Goal: Task Accomplishment & Management: Use online tool/utility

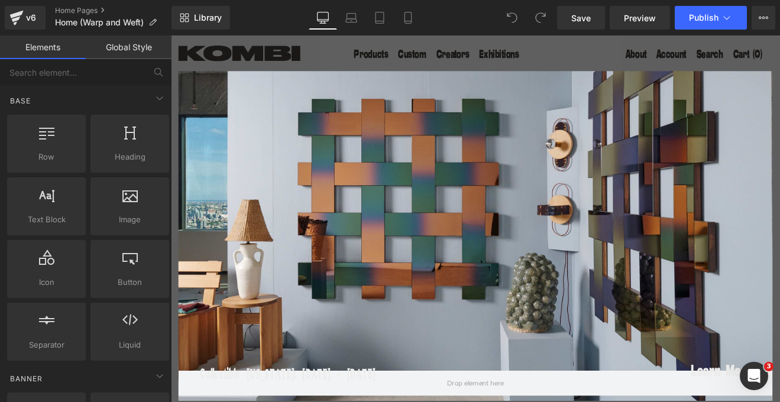
scroll to position [80, 0]
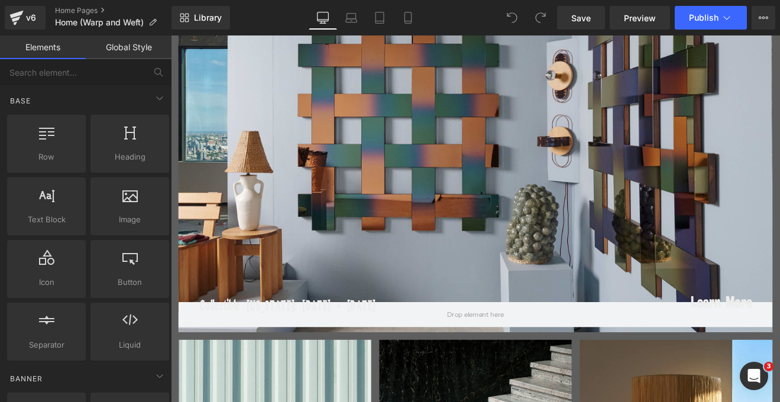
click at [508, 198] on div at bounding box center [528, 190] width 697 height 387
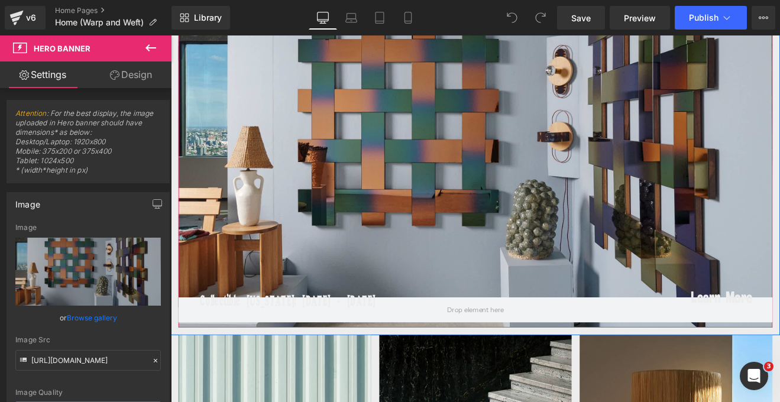
scroll to position [0, 0]
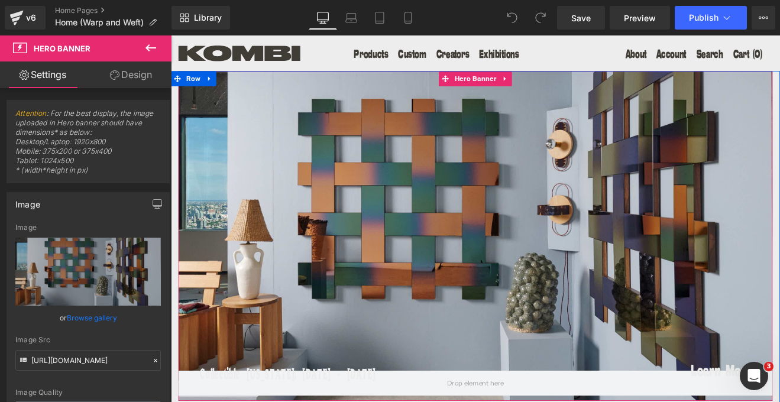
click at [686, 210] on div at bounding box center [528, 270] width 697 height 387
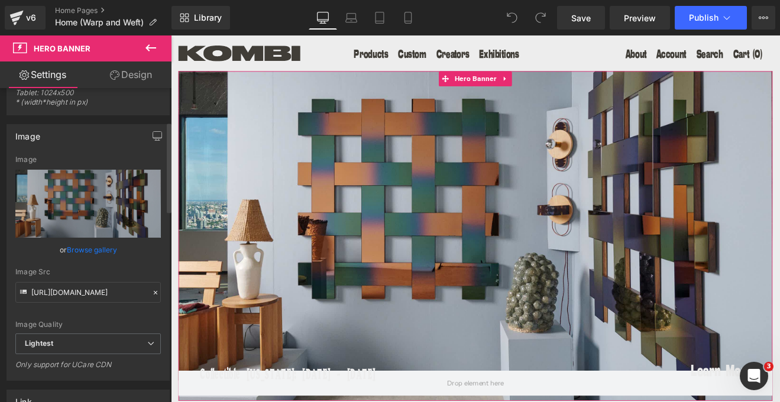
scroll to position [67, 0]
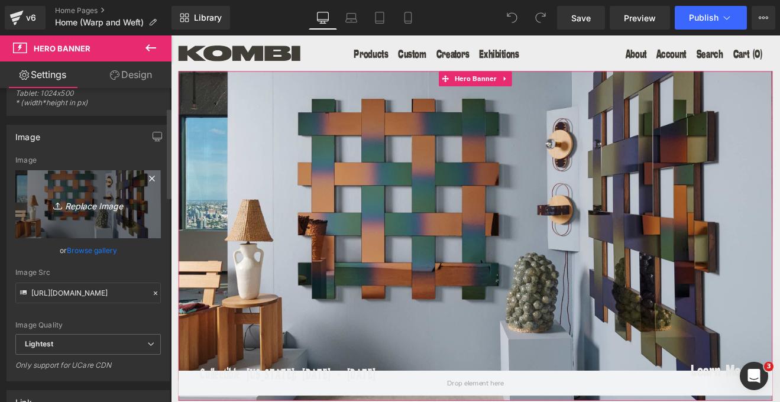
click at [74, 204] on icon "Replace Image" at bounding box center [88, 204] width 95 height 15
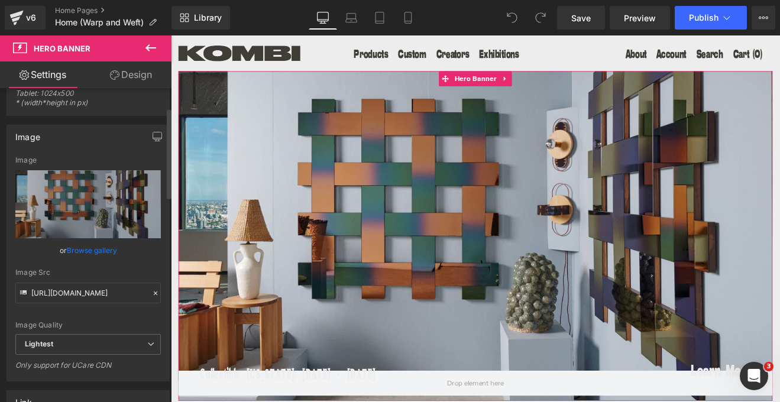
click at [84, 254] on link "Browse gallery" at bounding box center [92, 250] width 50 height 21
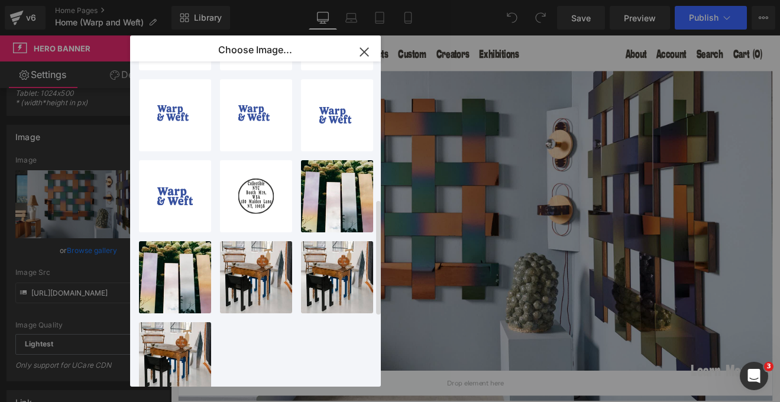
scroll to position [0, 0]
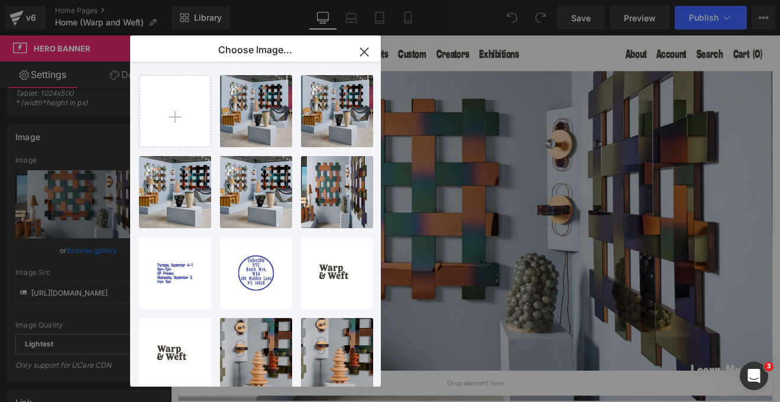
click at [368, 50] on icon "button" at bounding box center [364, 52] width 19 height 19
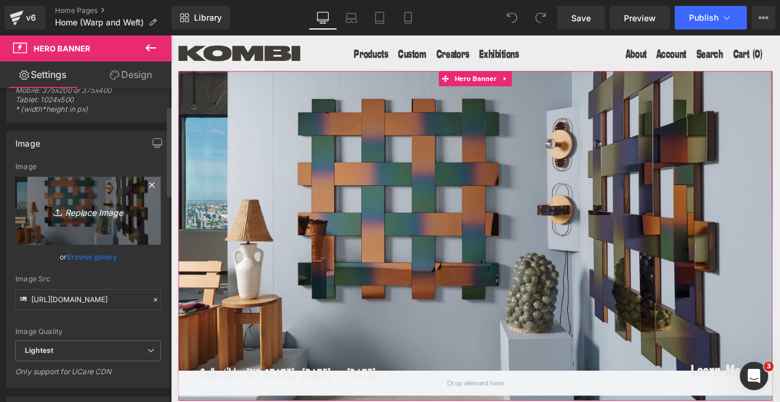
scroll to position [60, 0]
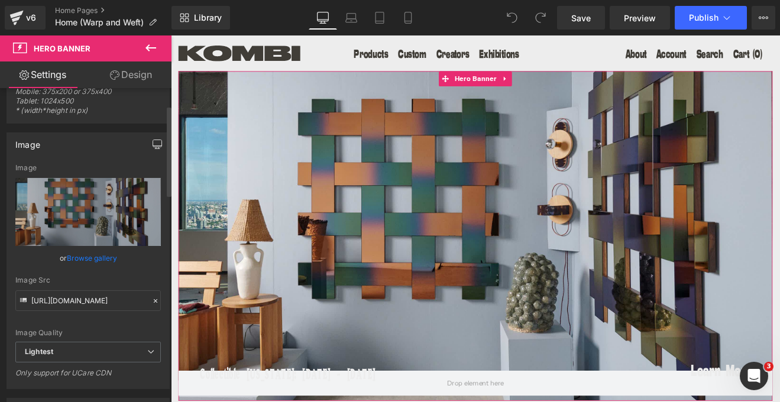
click at [152, 141] on icon "button" at bounding box center [156, 143] width 9 height 9
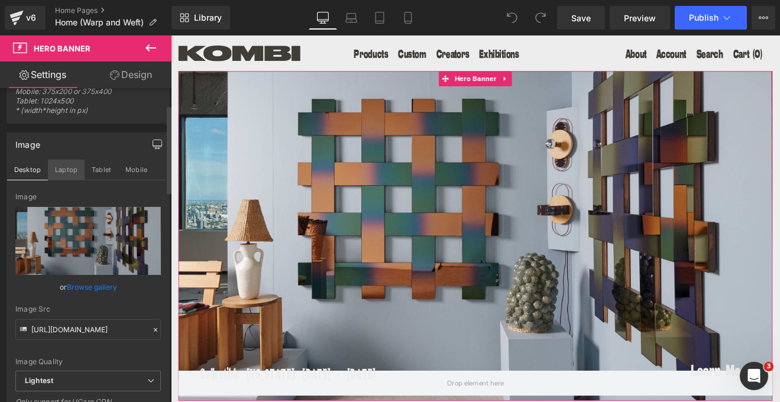
click at [70, 168] on button "Laptop" at bounding box center [66, 170] width 37 height 20
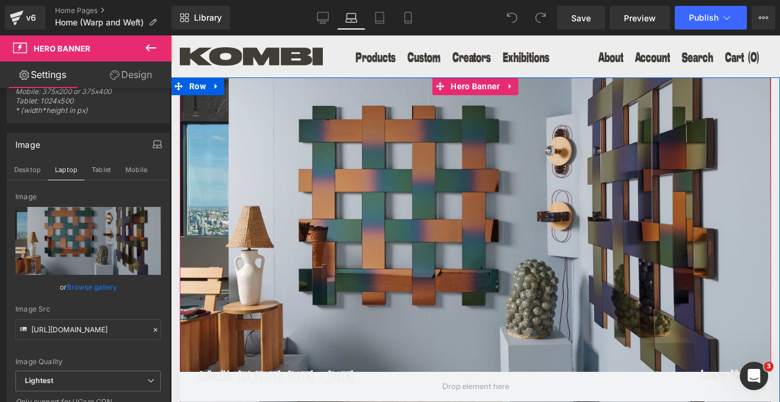
click at [270, 215] on div at bounding box center [475, 242] width 591 height 330
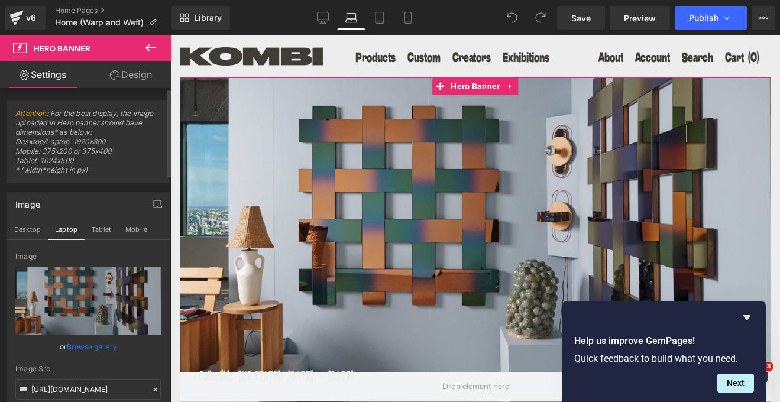
scroll to position [1, 0]
click at [141, 77] on link "Design" at bounding box center [131, 74] width 86 height 27
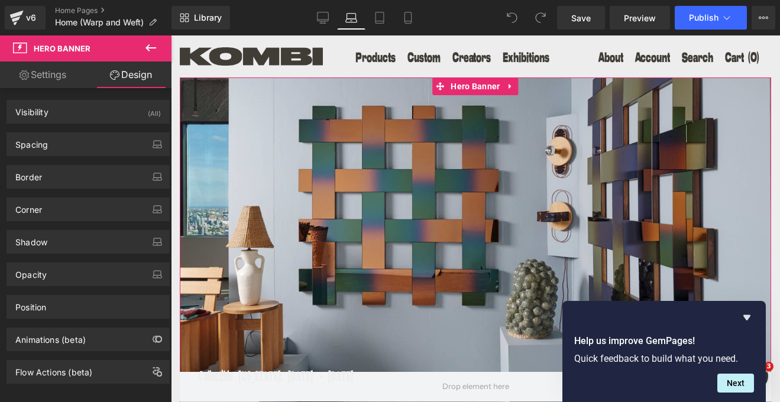
click at [39, 75] on link "Settings" at bounding box center [43, 74] width 86 height 27
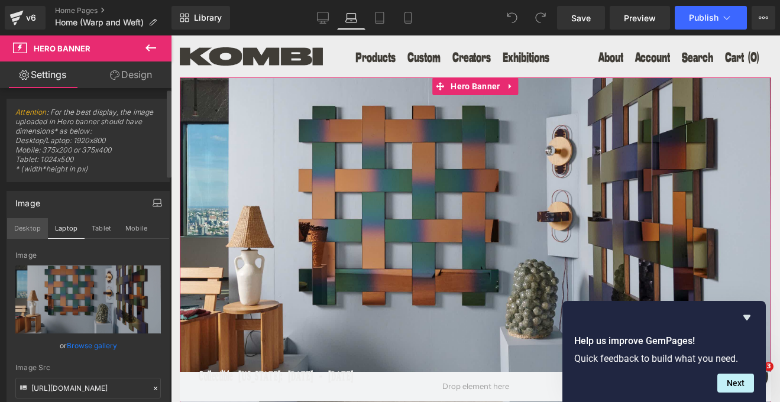
click at [30, 232] on button "Desktop" at bounding box center [27, 228] width 41 height 20
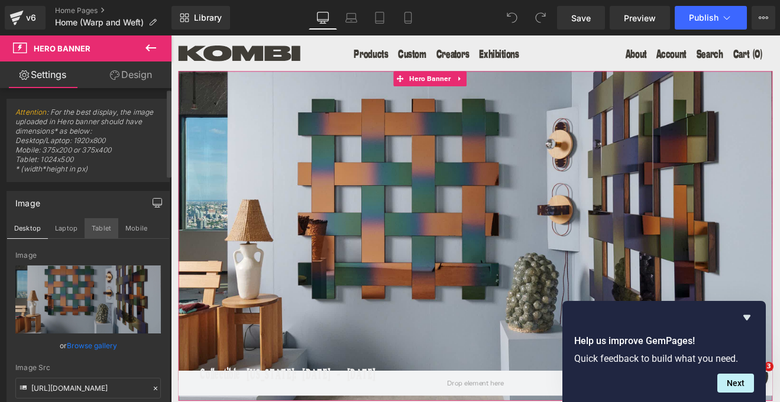
click at [98, 225] on button "Tablet" at bounding box center [102, 228] width 34 height 20
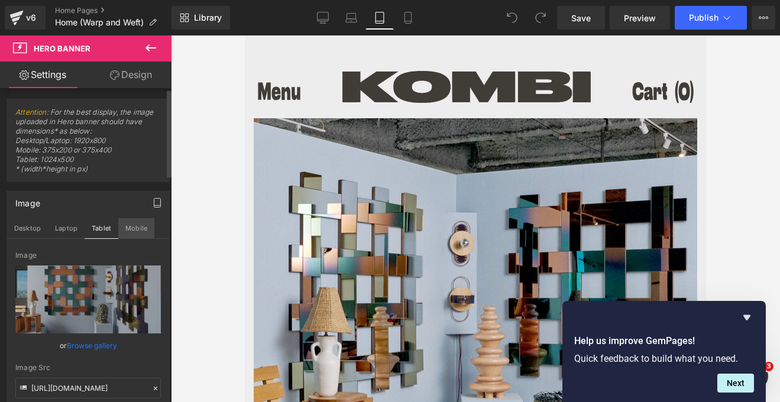
click at [131, 224] on button "Mobile" at bounding box center [136, 228] width 36 height 20
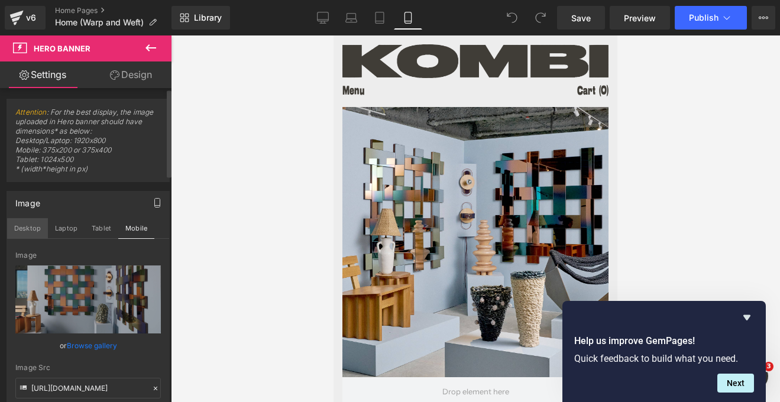
click at [20, 223] on button "Desktop" at bounding box center [27, 228] width 41 height 20
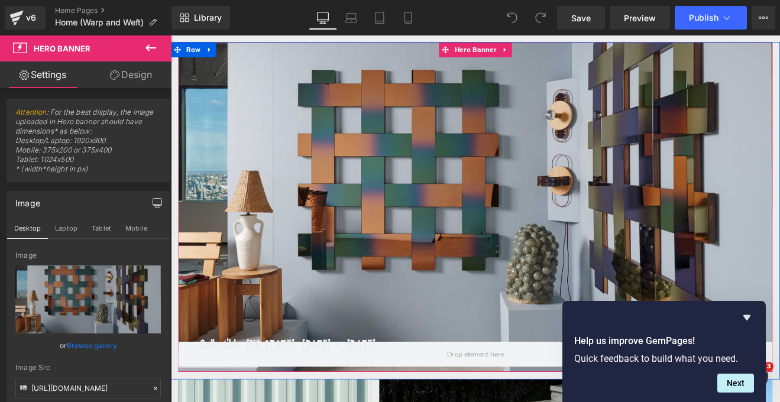
scroll to position [0, 0]
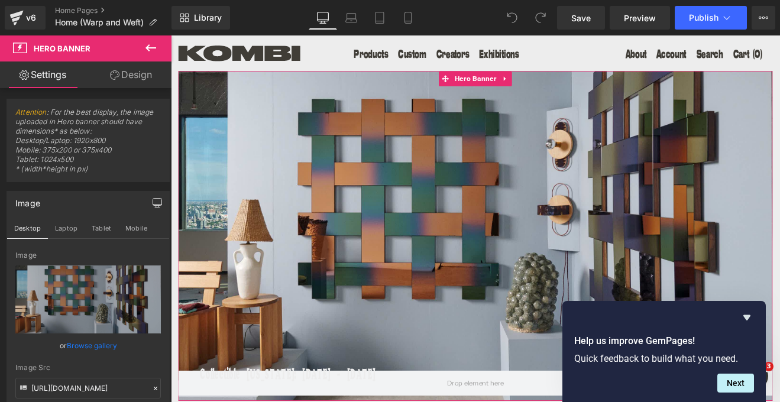
click at [74, 348] on link "Browse gallery" at bounding box center [92, 345] width 50 height 21
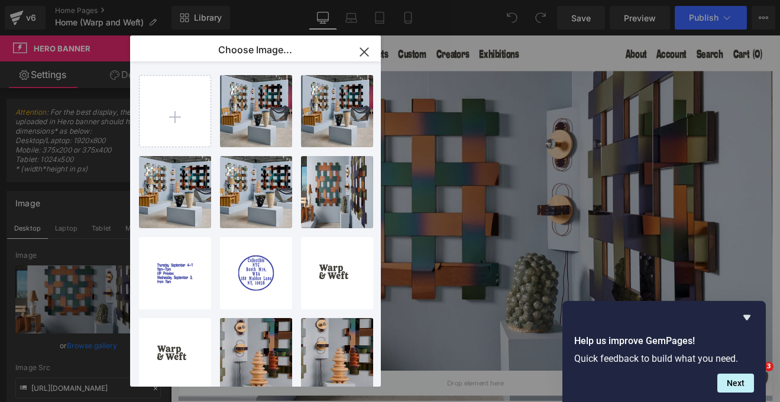
click at [364, 51] on icon "button" at bounding box center [364, 52] width 8 height 8
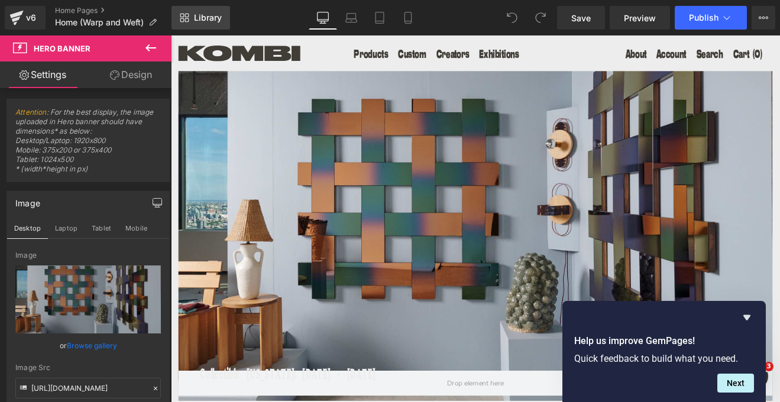
click at [205, 15] on span "Library" at bounding box center [208, 17] width 28 height 11
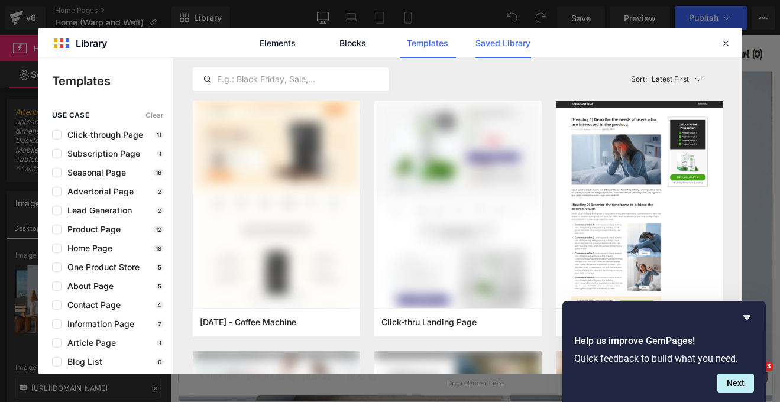
click at [494, 39] on link "Saved Library" at bounding box center [503, 43] width 56 height 30
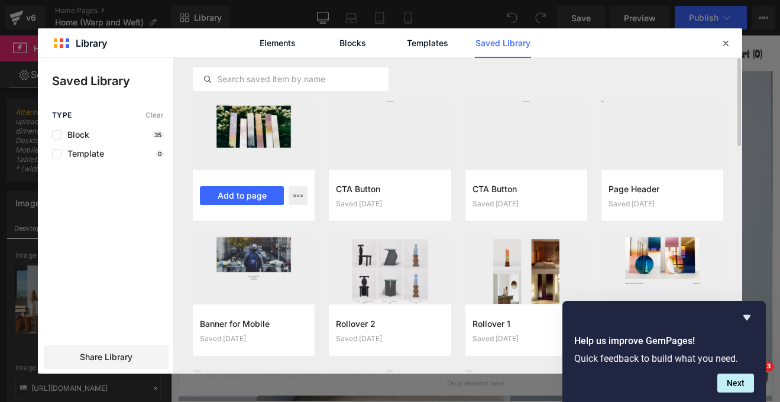
click at [246, 126] on div at bounding box center [254, 134] width 122 height 69
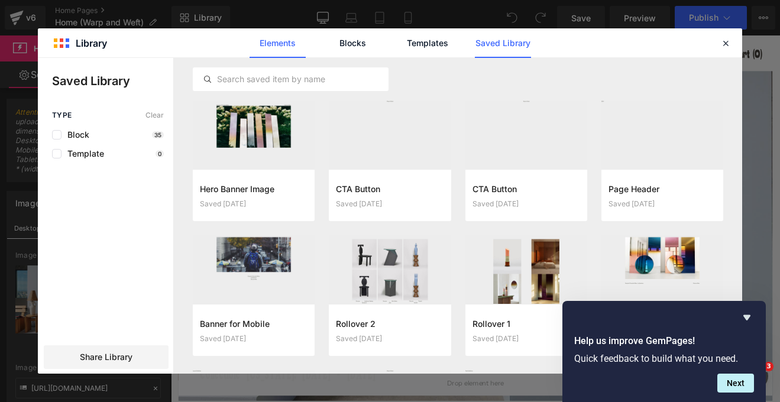
click at [276, 43] on link "Elements" at bounding box center [277, 43] width 56 height 30
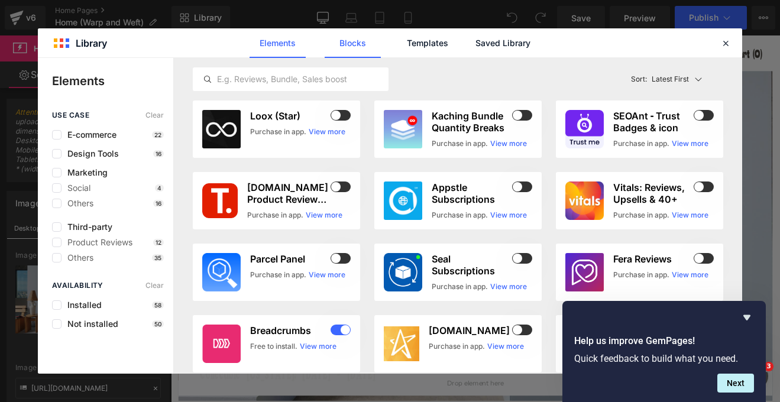
click at [371, 50] on link "Blocks" at bounding box center [353, 43] width 56 height 30
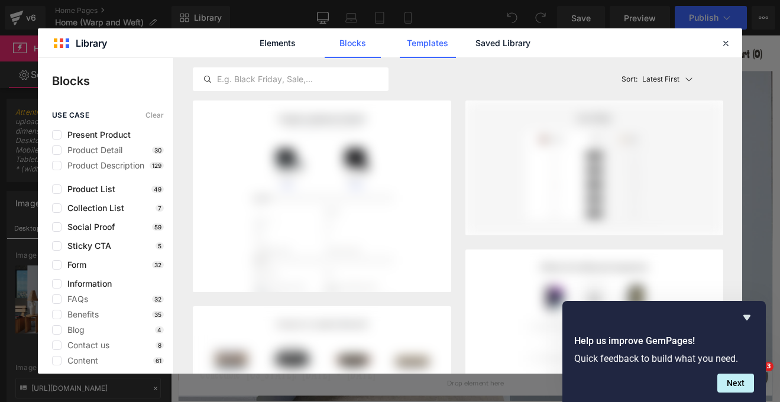
click at [424, 44] on link "Templates" at bounding box center [428, 43] width 56 height 30
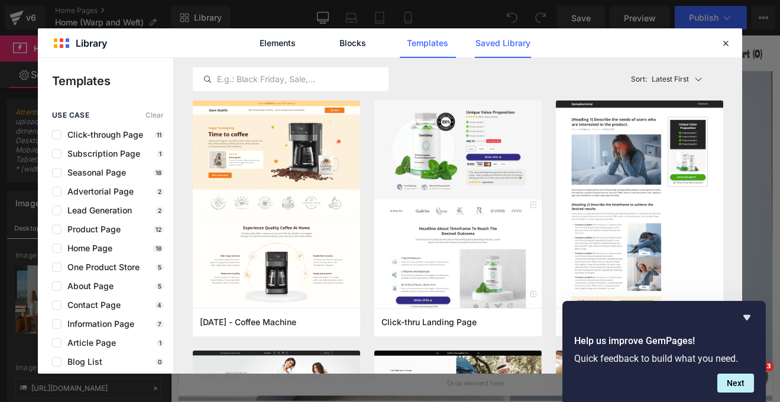
click at [505, 48] on link "Saved Library" at bounding box center [503, 43] width 56 height 30
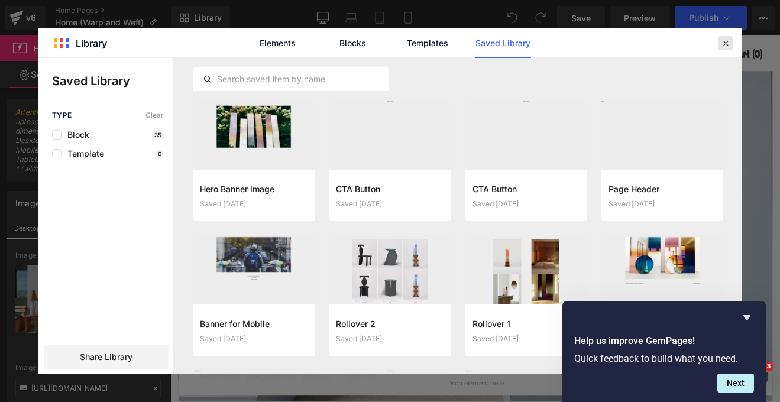
click at [725, 43] on icon at bounding box center [725, 43] width 11 height 11
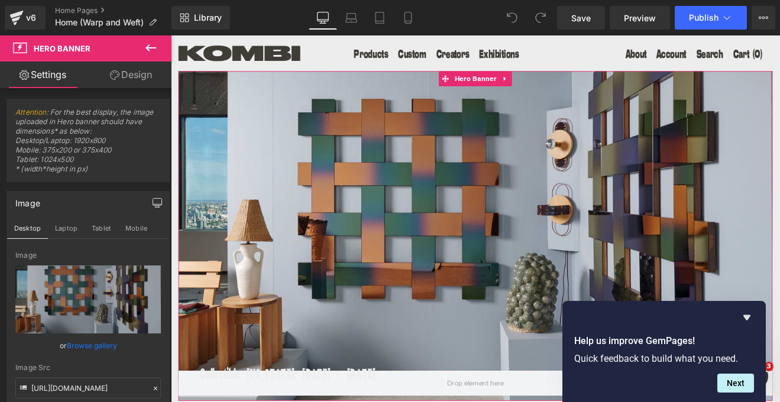
click at [139, 76] on link "Design" at bounding box center [131, 74] width 86 height 27
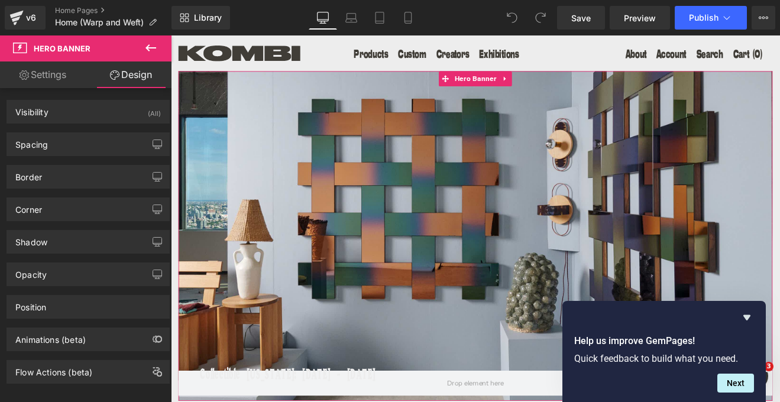
click at [38, 74] on link "Settings" at bounding box center [43, 74] width 86 height 27
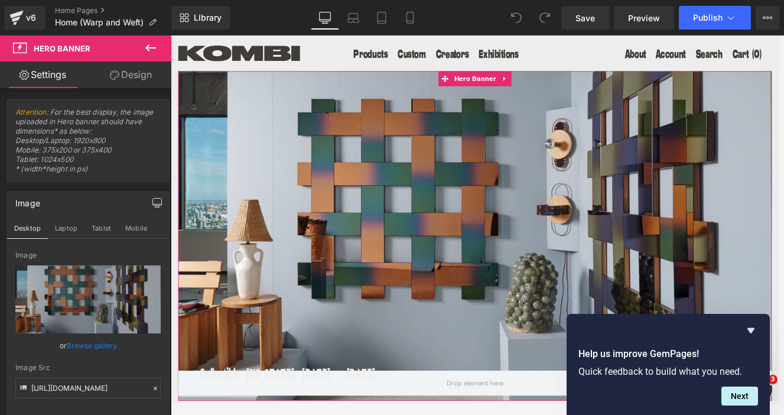
click at [100, 345] on link "Browse gallery" at bounding box center [92, 345] width 50 height 21
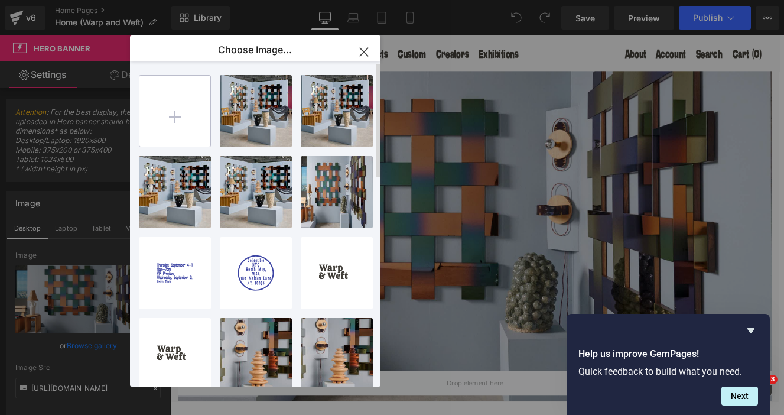
click at [177, 115] on input "file" at bounding box center [174, 111] width 71 height 71
click at [365, 52] on icon "button" at bounding box center [364, 52] width 19 height 19
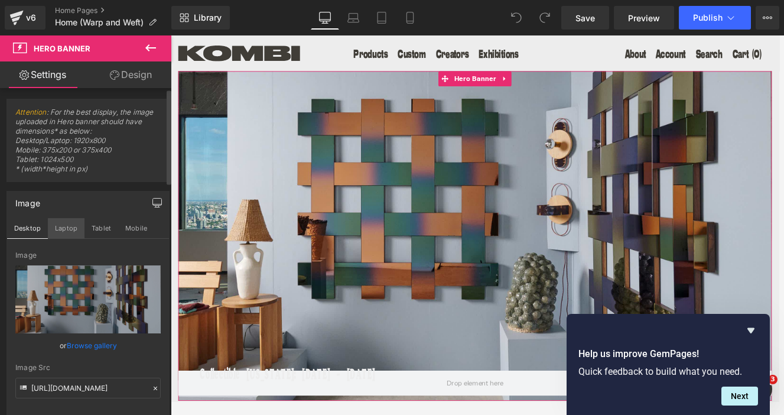
click at [66, 229] on button "Laptop" at bounding box center [66, 228] width 37 height 20
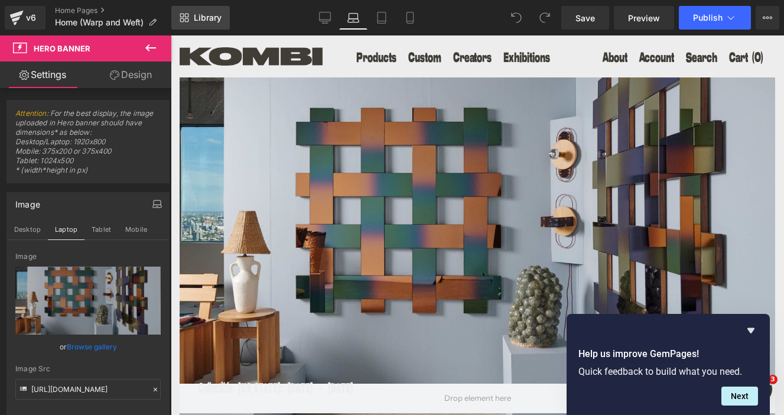
click at [187, 16] on icon at bounding box center [184, 17] width 9 height 9
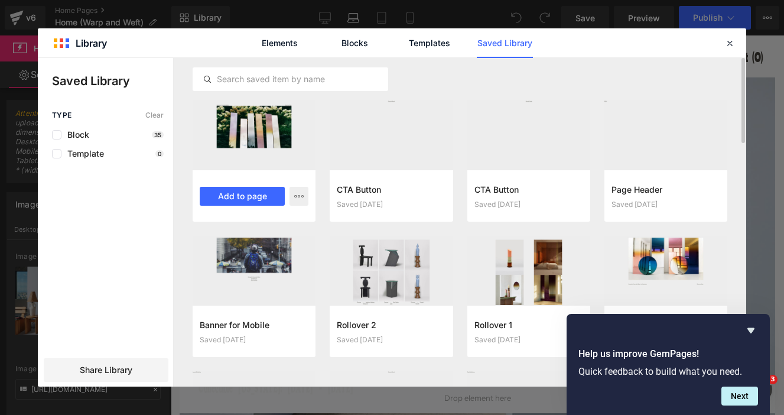
click at [251, 123] on div at bounding box center [254, 134] width 123 height 69
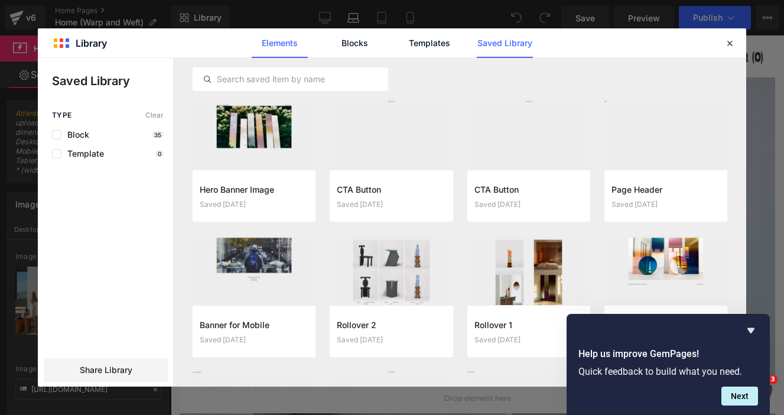
click at [268, 43] on link "Elements" at bounding box center [280, 43] width 56 height 30
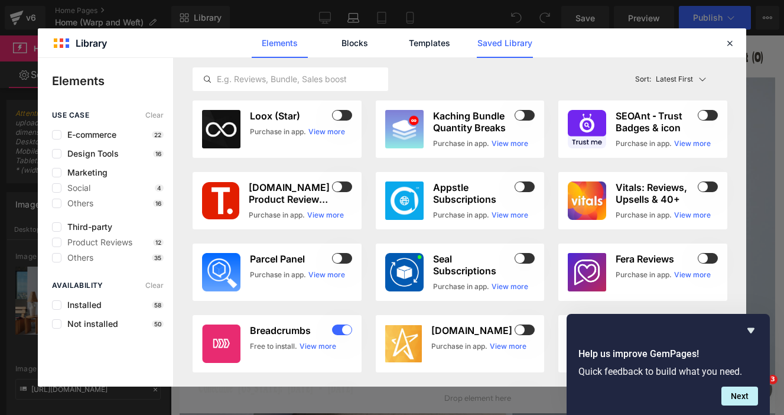
click at [492, 45] on link "Saved Library" at bounding box center [505, 43] width 56 height 30
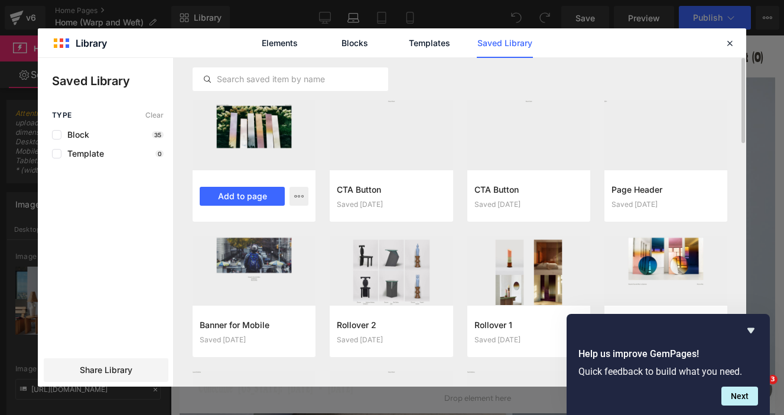
click at [264, 183] on div "Hero Banner Image Saved [DATE] Add to page" at bounding box center [254, 196] width 123 height 52
click at [244, 180] on div "Hero Banner Image Saved [DATE] Add to page" at bounding box center [254, 196] width 123 height 52
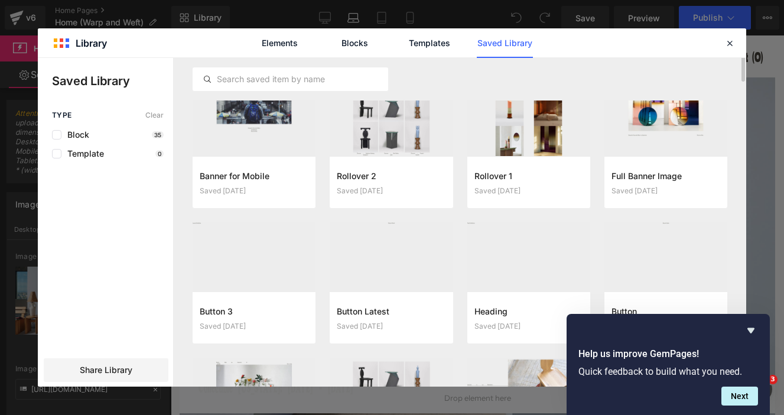
scroll to position [70, 0]
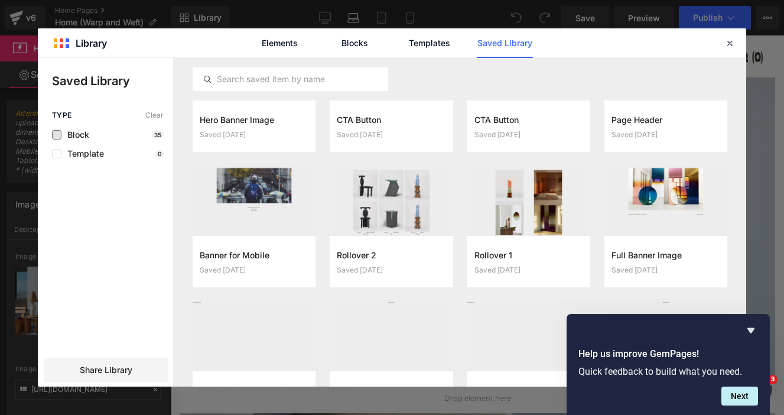
click at [73, 134] on span "Block" at bounding box center [75, 134] width 28 height 9
click at [56, 135] on icon at bounding box center [57, 135] width 6 height 0
click at [57, 135] on input "checkbox" at bounding box center [57, 135] width 0 height 0
click at [725, 43] on icon at bounding box center [730, 43] width 11 height 11
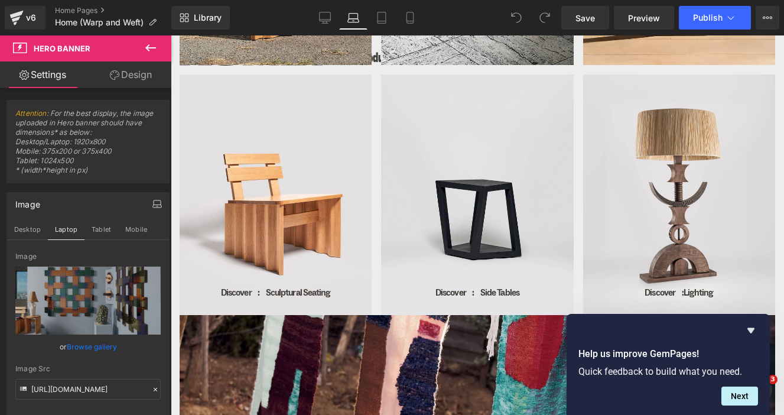
scroll to position [815, 0]
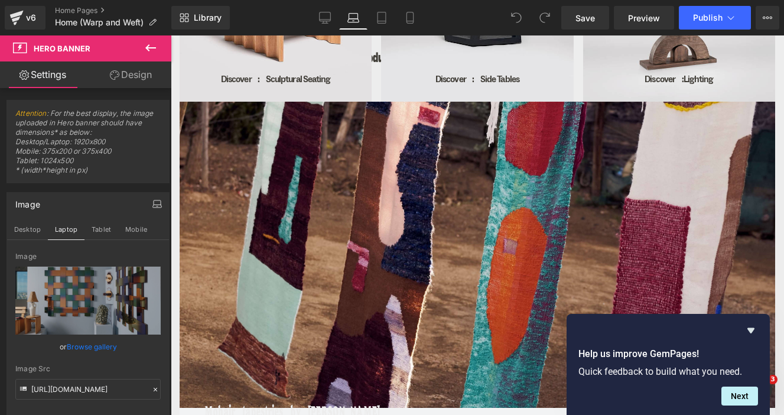
click at [381, 177] on div at bounding box center [478, 273] width 596 height 342
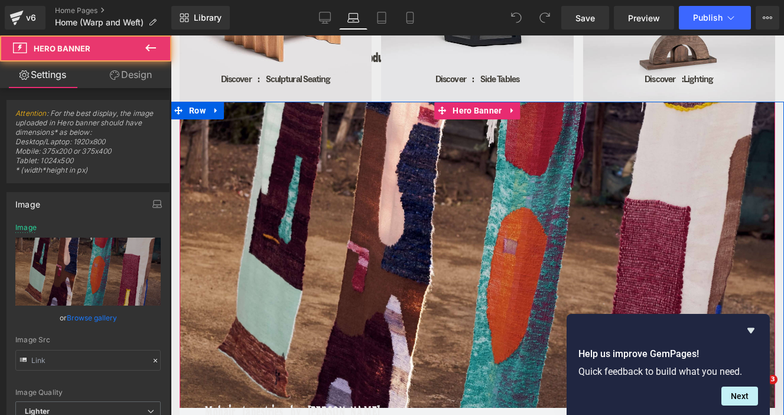
type input "[URL][DOMAIN_NAME]"
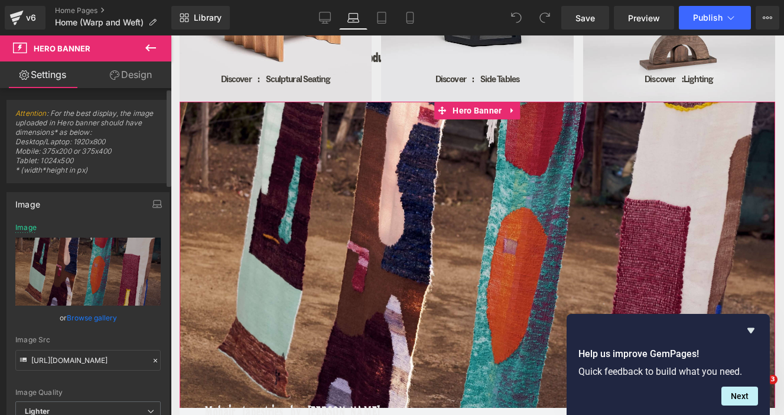
click at [98, 316] on link "Browse gallery" at bounding box center [92, 317] width 50 height 21
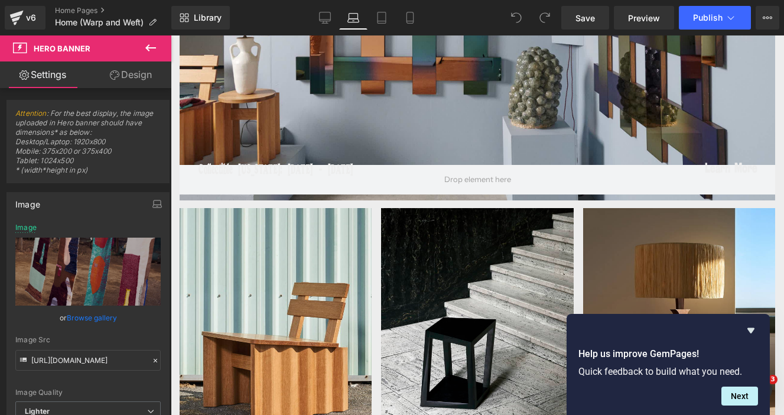
scroll to position [0, 0]
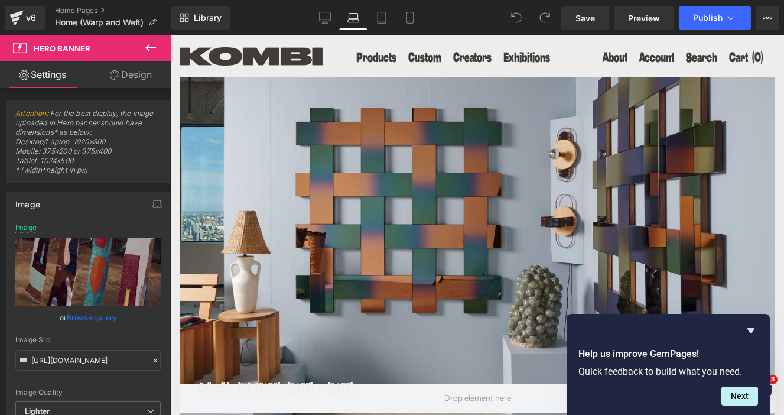
click at [149, 46] on icon at bounding box center [151, 48] width 14 height 14
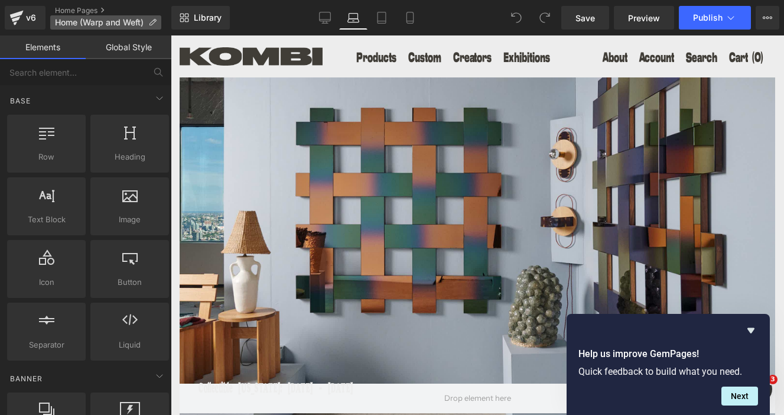
click at [83, 22] on span "Home (Warp and Weft)" at bounding box center [99, 22] width 89 height 9
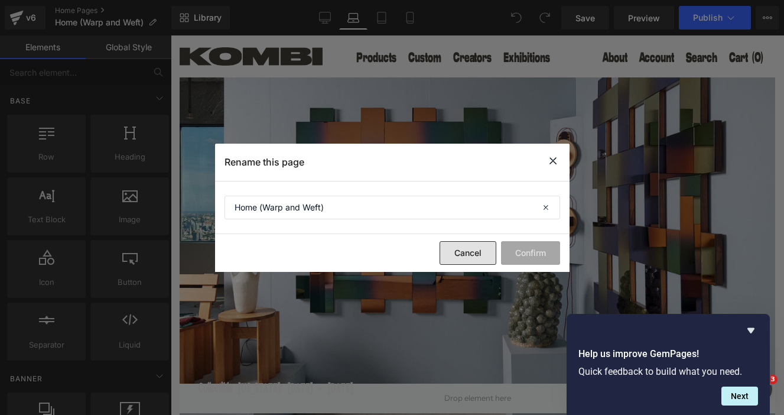
click at [475, 257] on button "Cancel" at bounding box center [468, 253] width 57 height 24
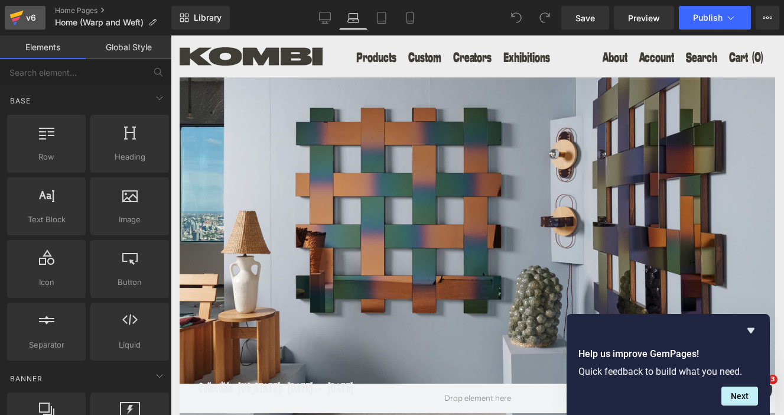
click at [25, 21] on div "v6" at bounding box center [31, 17] width 15 height 15
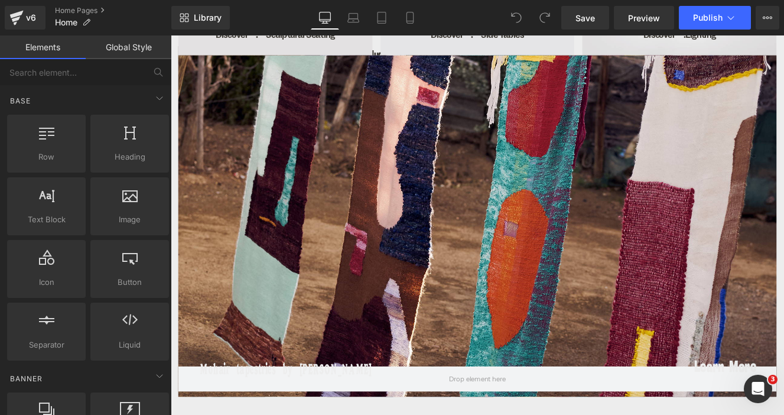
scroll to position [1021, 0]
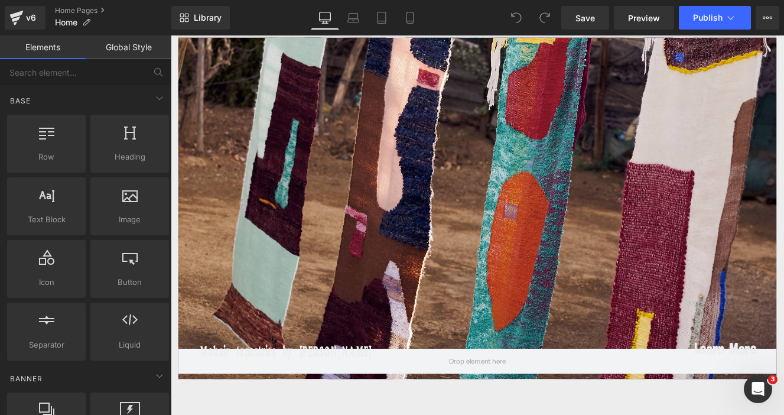
click at [419, 275] on div at bounding box center [528, 237] width 697 height 398
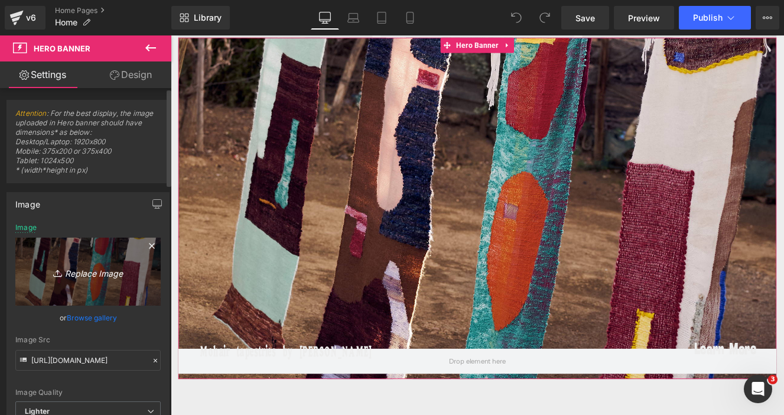
click at [93, 258] on link "Replace Image" at bounding box center [87, 272] width 145 height 68
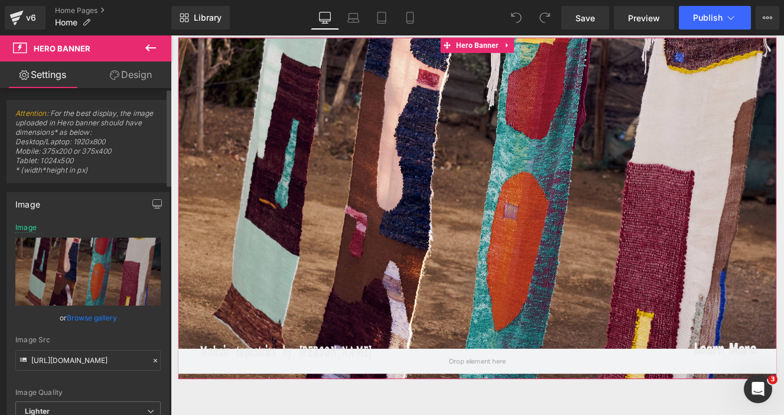
click at [80, 317] on link "Browse gallery" at bounding box center [92, 317] width 50 height 21
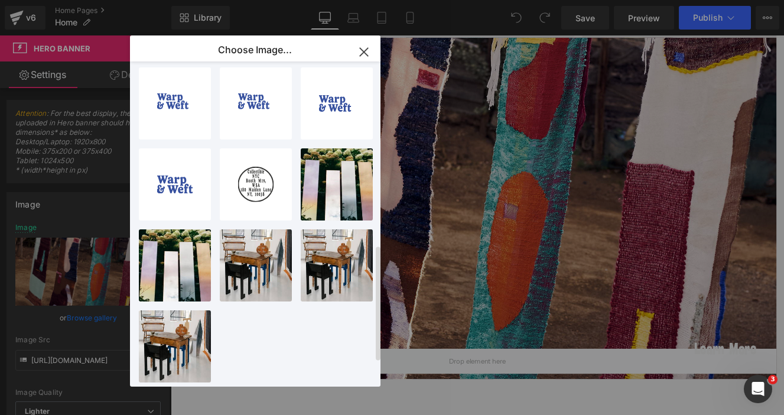
scroll to position [0, 0]
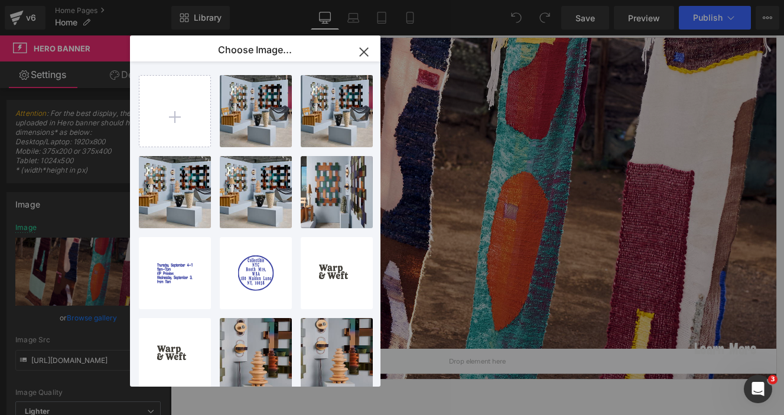
click at [251, 52] on p "Choose Image..." at bounding box center [255, 50] width 74 height 12
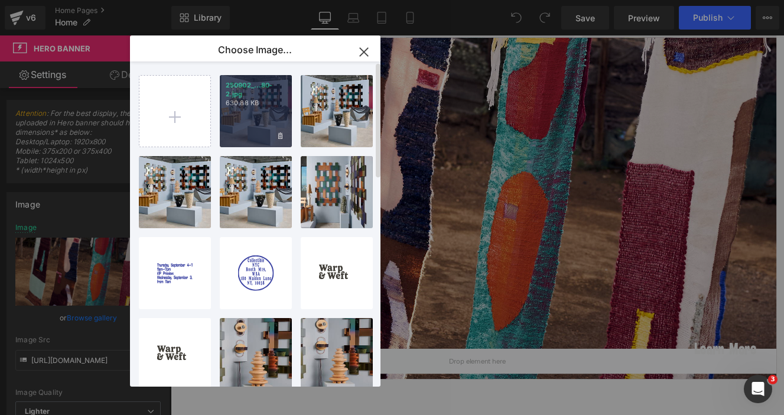
click at [248, 124] on div "250902_...80-2.jpg 630.88 KB" at bounding box center [256, 111] width 72 height 72
type input "https://ucarecdn.com/30835e97-2766-4b91-bfc3-4182401c26de/-/format/auto/-/previ…"
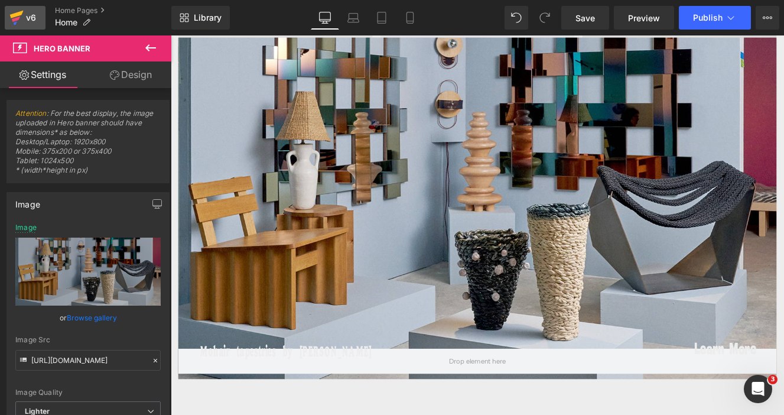
click at [30, 18] on div "v6" at bounding box center [31, 17] width 15 height 15
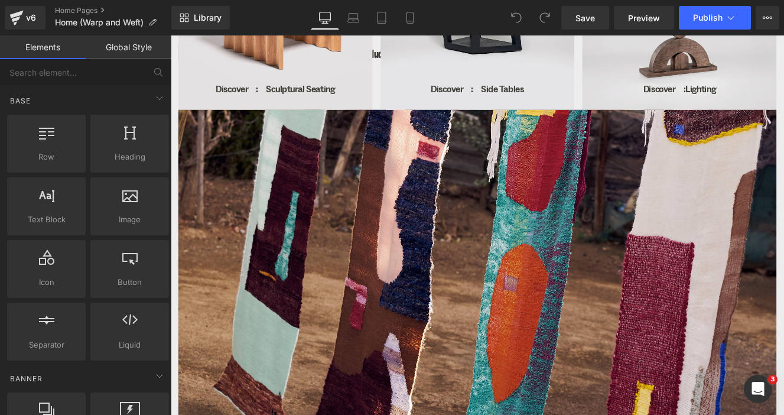
scroll to position [975, 0]
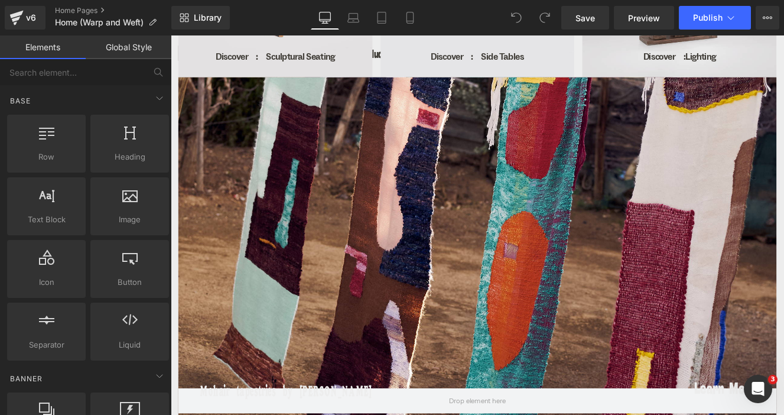
click at [459, 302] on div at bounding box center [528, 284] width 697 height 398
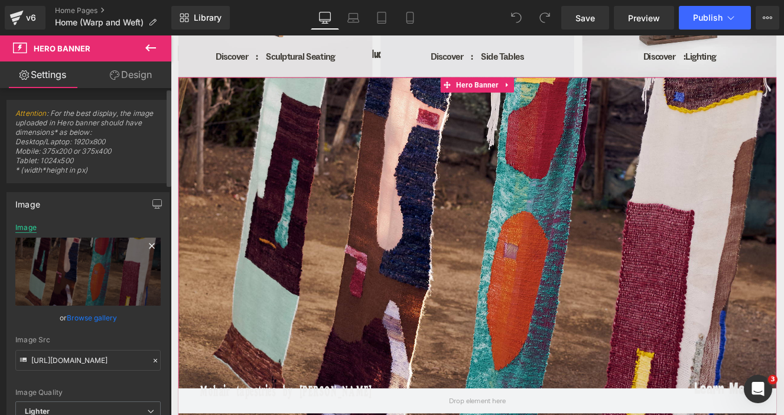
click at [25, 229] on div "Image" at bounding box center [25, 227] width 21 height 8
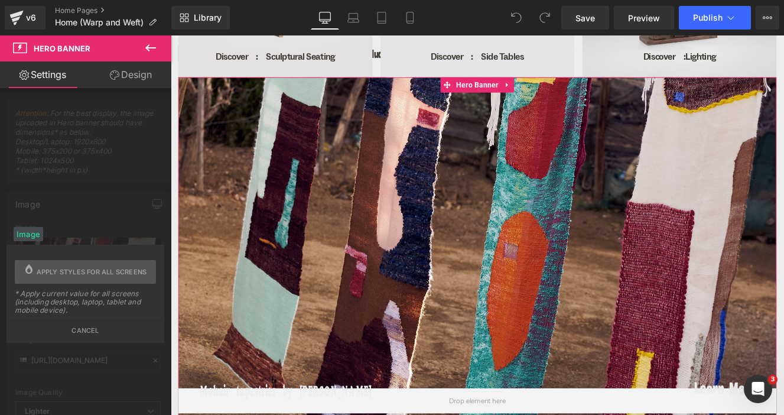
click at [88, 212] on div "Image https://ucarecdn.com/c3399162-d619-487b-81d3-4c500faa7576/-/format/auto/-…" at bounding box center [88, 315] width 177 height 265
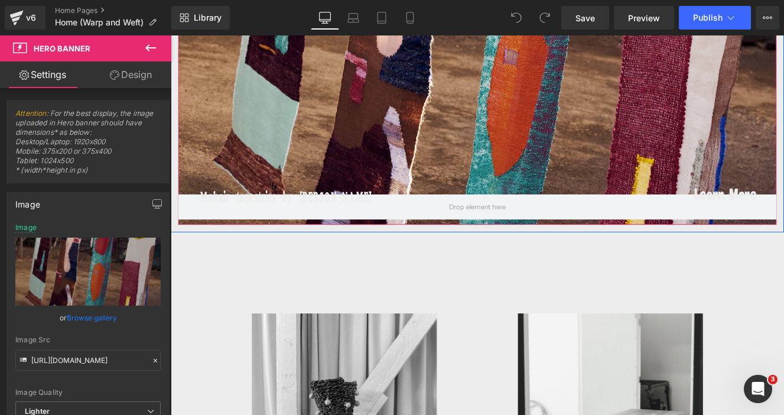
scroll to position [1202, 0]
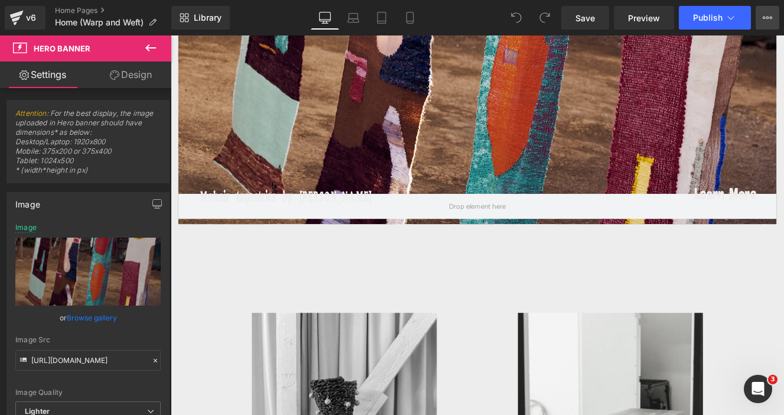
click at [769, 21] on icon at bounding box center [767, 17] width 9 height 9
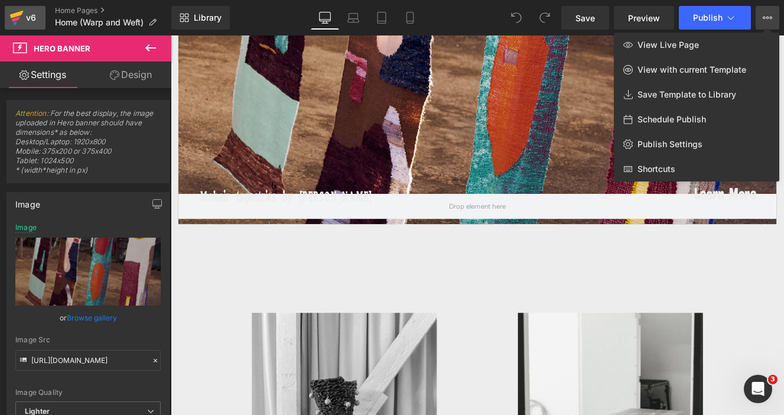
click at [30, 21] on div "v6" at bounding box center [31, 17] width 15 height 15
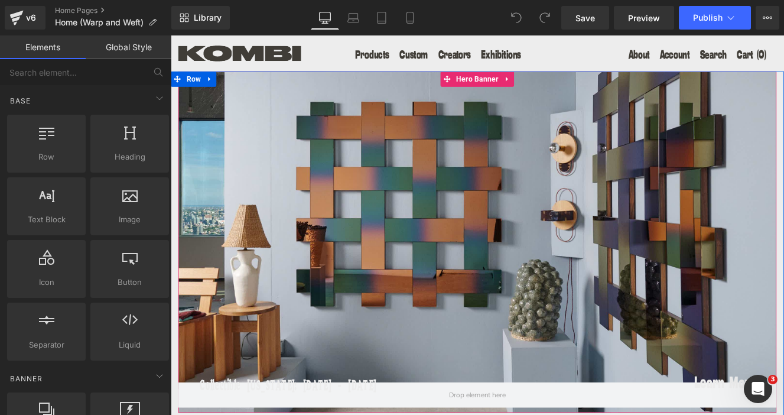
click at [433, 273] on div at bounding box center [528, 276] width 697 height 398
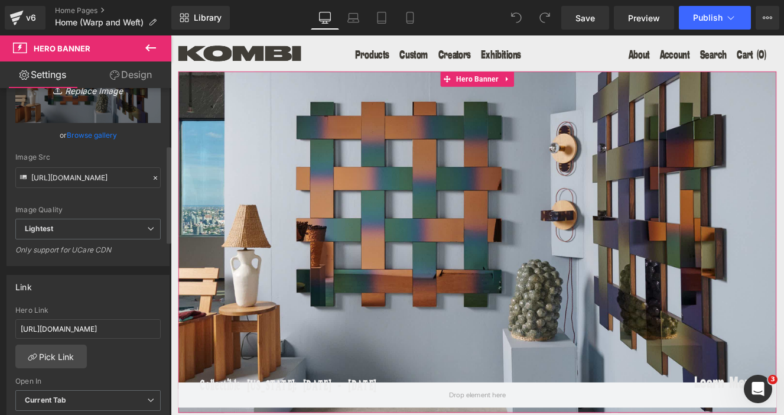
scroll to position [197, 0]
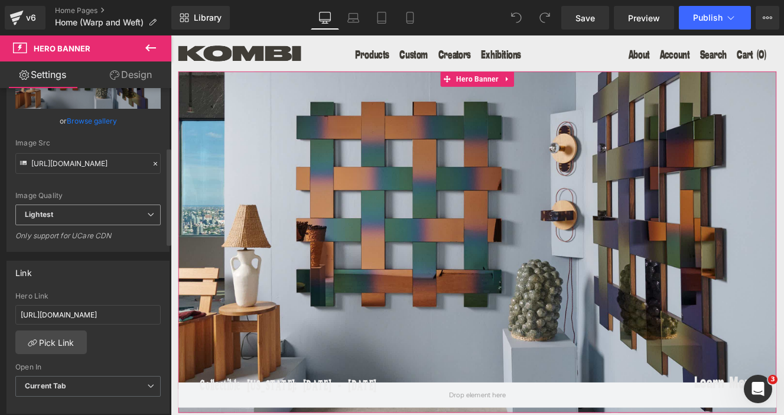
click at [35, 216] on b "Lightest" at bounding box center [39, 214] width 28 height 9
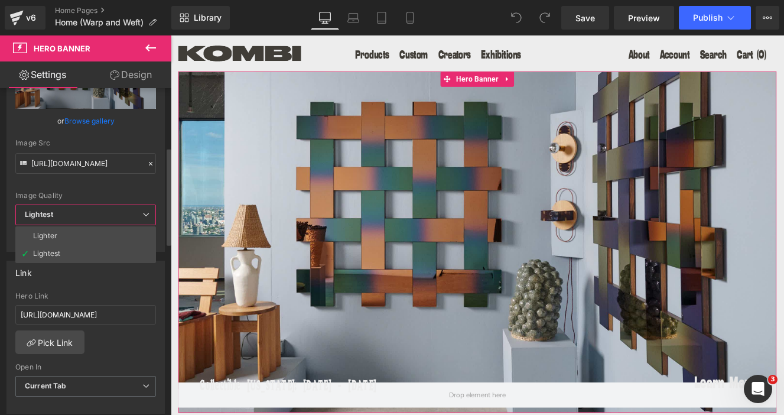
click at [35, 216] on b "Lightest" at bounding box center [39, 214] width 28 height 9
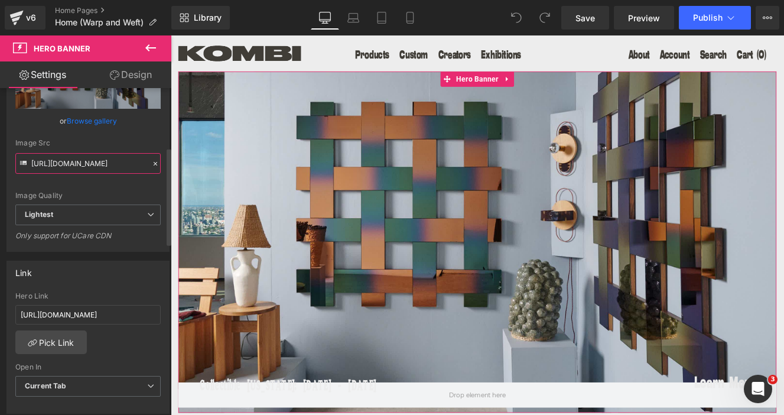
click at [57, 166] on input "[URL][DOMAIN_NAME]" at bounding box center [87, 163] width 145 height 21
click at [70, 314] on input "[URL][DOMAIN_NAME]" at bounding box center [87, 315] width 145 height 20
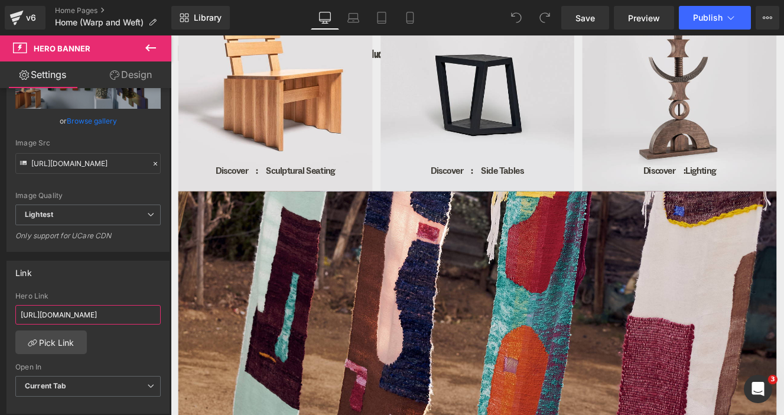
scroll to position [859, 0]
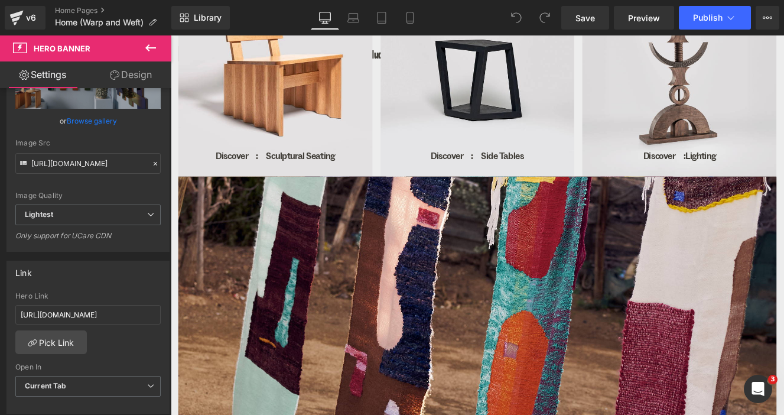
click at [289, 317] on div at bounding box center [528, 399] width 697 height 398
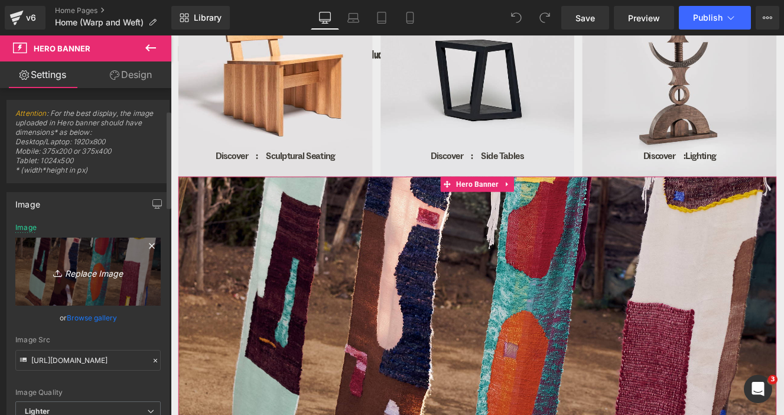
scroll to position [74, 0]
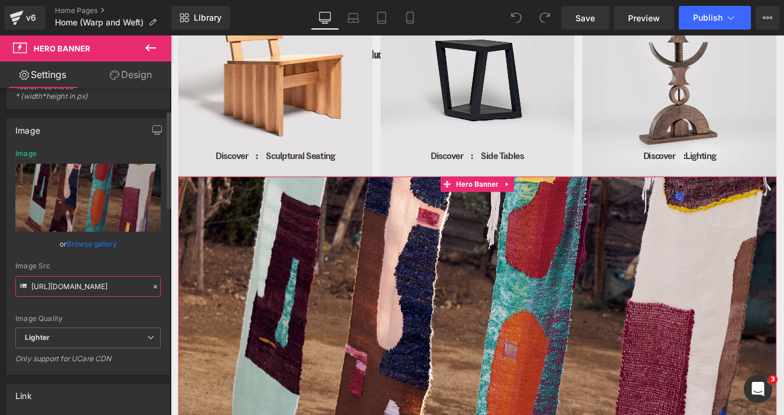
click at [91, 287] on input "[URL][DOMAIN_NAME]" at bounding box center [87, 286] width 145 height 21
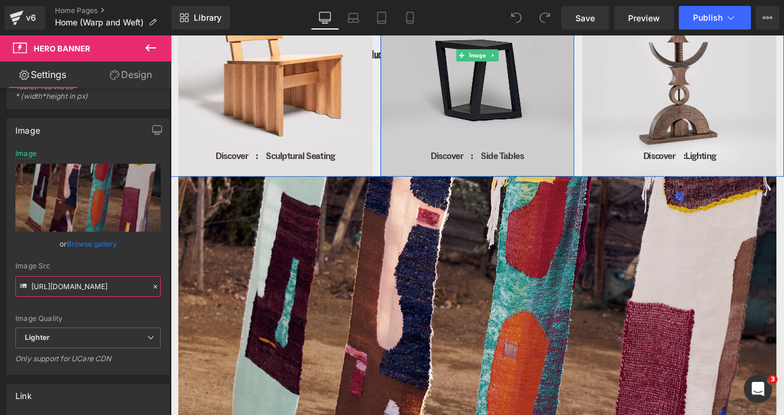
scroll to position [0, 0]
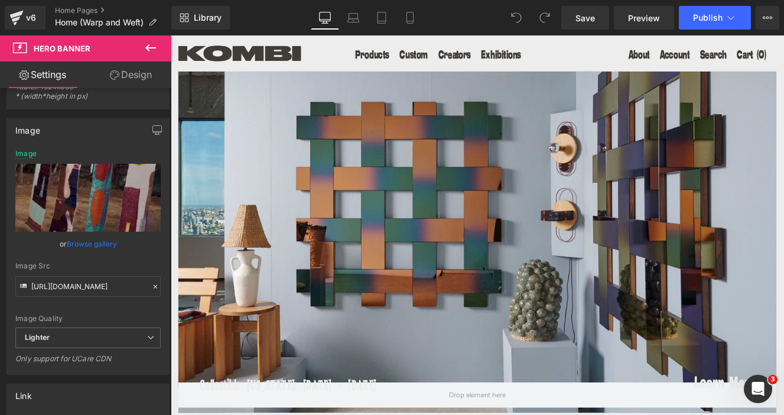
click at [456, 261] on div at bounding box center [528, 276] width 697 height 398
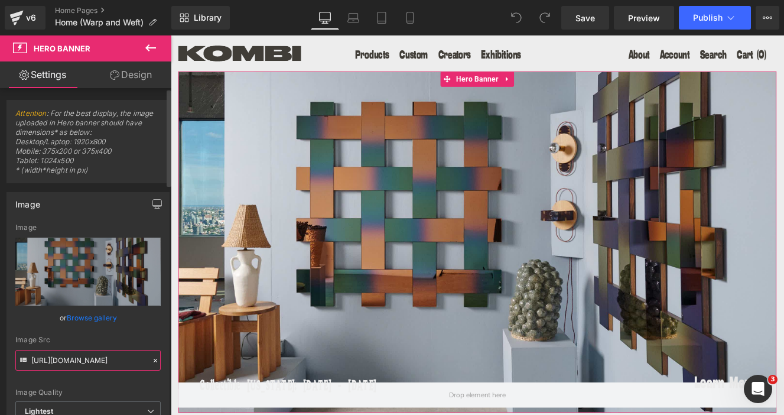
click at [76, 362] on input "[URL][DOMAIN_NAME]" at bounding box center [87, 360] width 145 height 21
paste input "c3399162-d619-487b-81d3-4c500faa7576/-/format/auto/-/preview/3000x3000/-/qualit…"
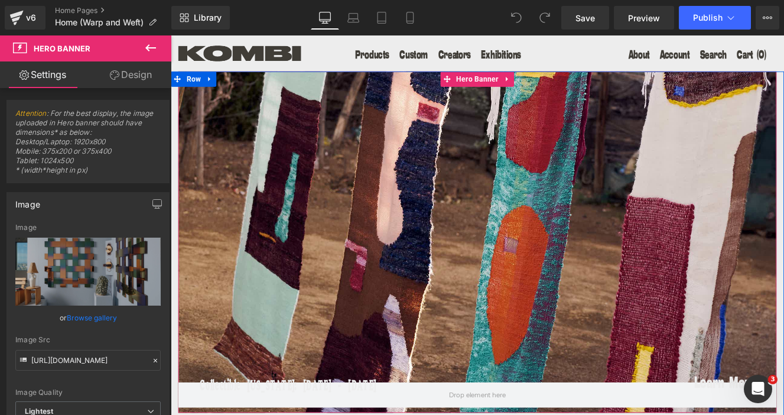
click at [353, 326] on div at bounding box center [528, 276] width 697 height 398
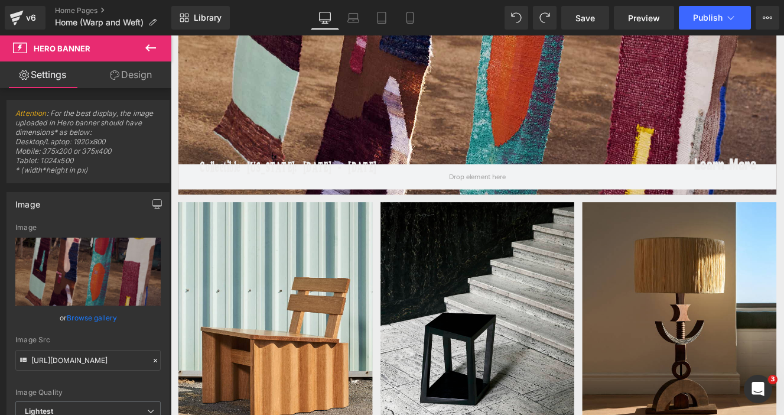
scroll to position [0, 0]
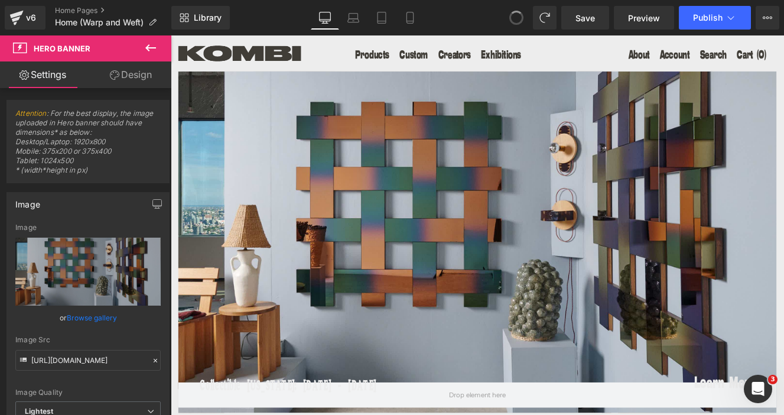
type input "[URL][DOMAIN_NAME]"
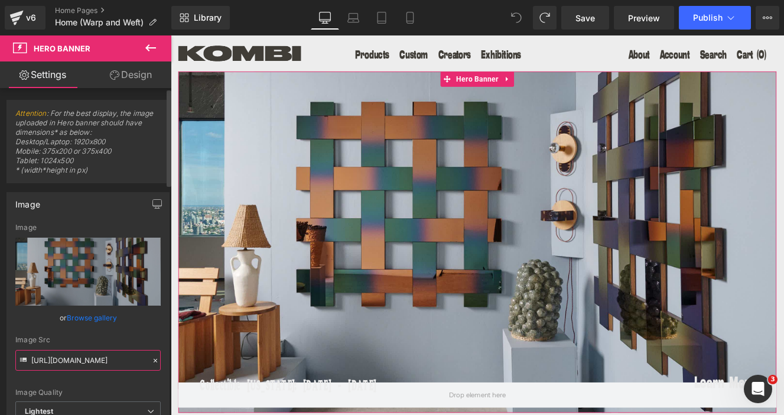
click at [88, 358] on input "[URL][DOMAIN_NAME]" at bounding box center [87, 360] width 145 height 21
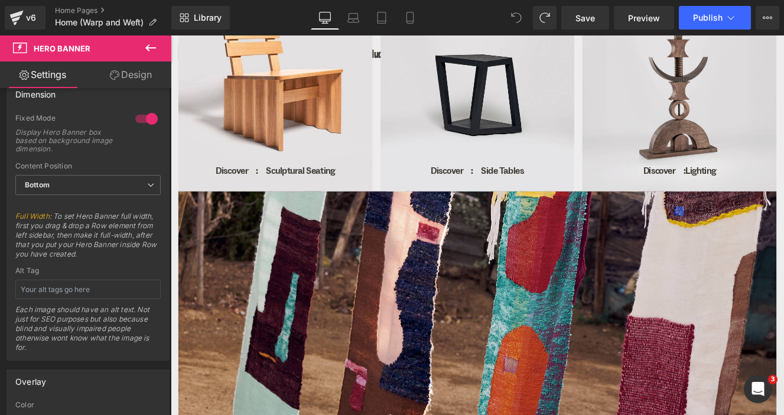
scroll to position [843, 0]
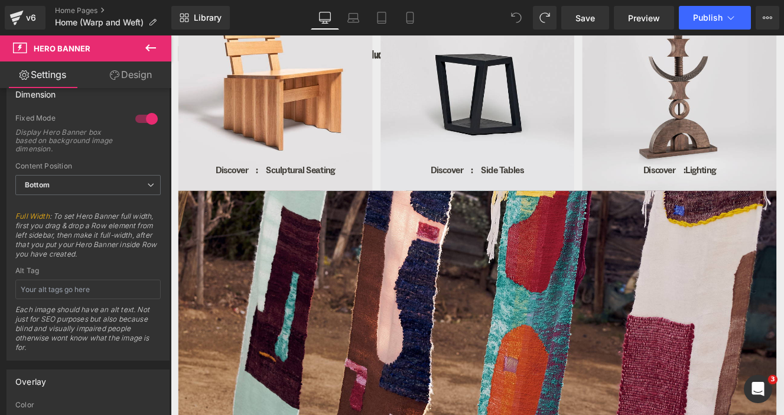
click at [411, 356] on div at bounding box center [528, 415] width 697 height 398
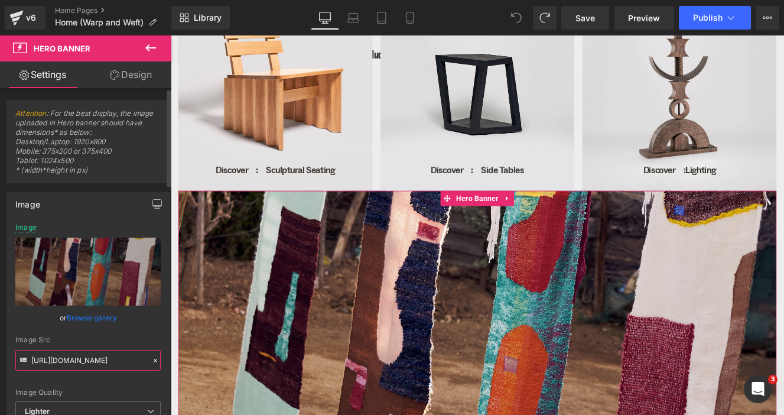
click at [67, 358] on input "[URL][DOMAIN_NAME]" at bounding box center [87, 360] width 145 height 21
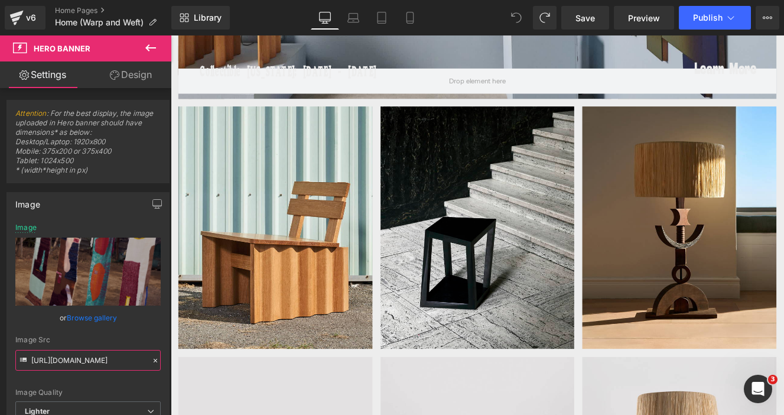
scroll to position [0, 0]
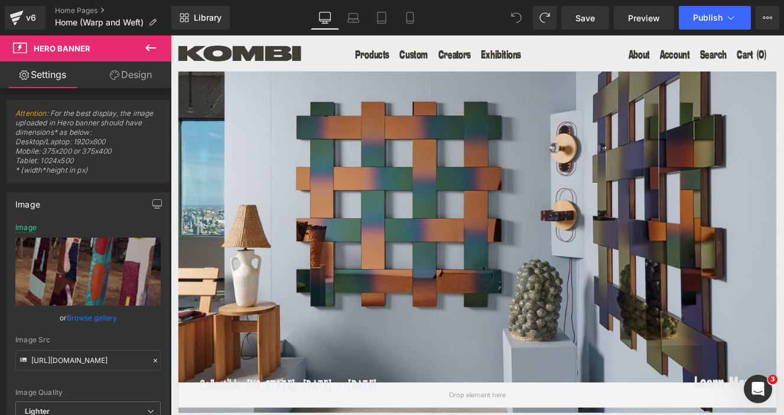
click at [374, 241] on div at bounding box center [528, 276] width 697 height 398
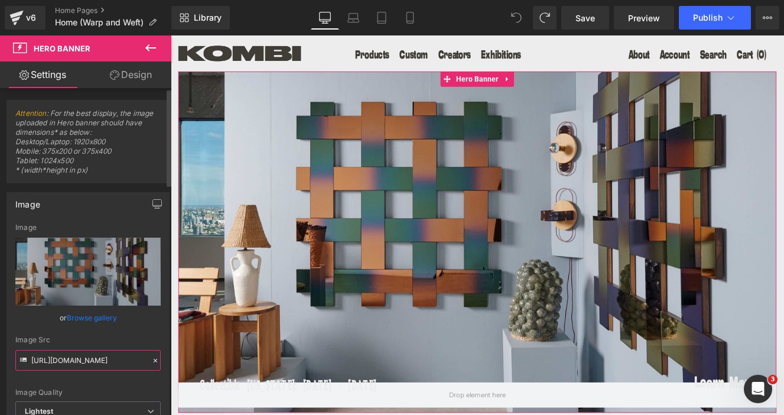
click at [57, 361] on input "[URL][DOMAIN_NAME]" at bounding box center [87, 360] width 145 height 21
paste input "c3399162-d619-487b-81d3-4c500faa7576/-/format/auto/-/preview/3000x3000/-/qualit…"
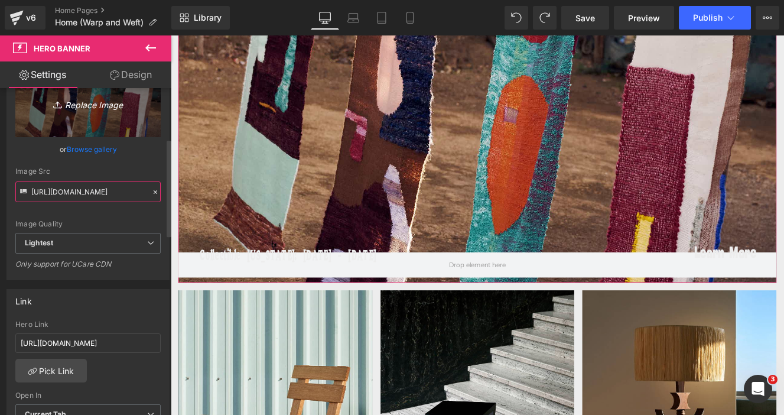
scroll to position [168, 0]
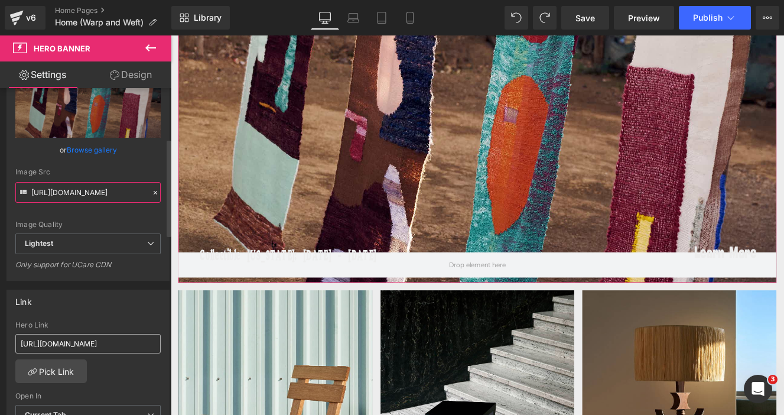
type input "https://ucarecdn.com/c3399162-d619-487b-81d3-4c500faa7576/-/format/auto/-/previ…"
click at [89, 343] on input "[URL][DOMAIN_NAME]" at bounding box center [87, 344] width 145 height 20
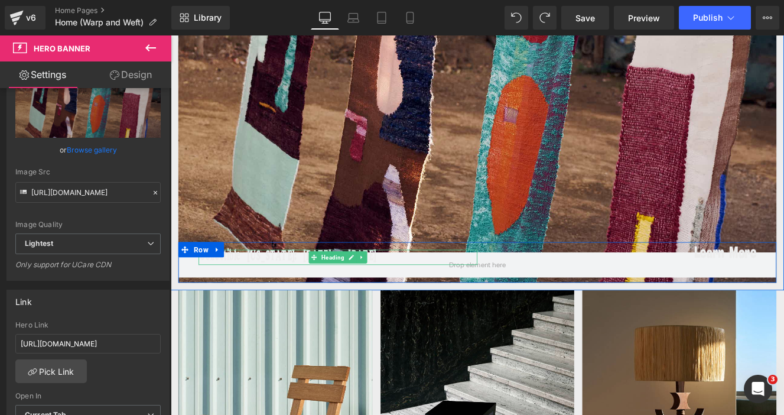
click at [261, 290] on h1 "Collectible [US_STATE]: [DATE] - [DATE]" at bounding box center [365, 294] width 325 height 18
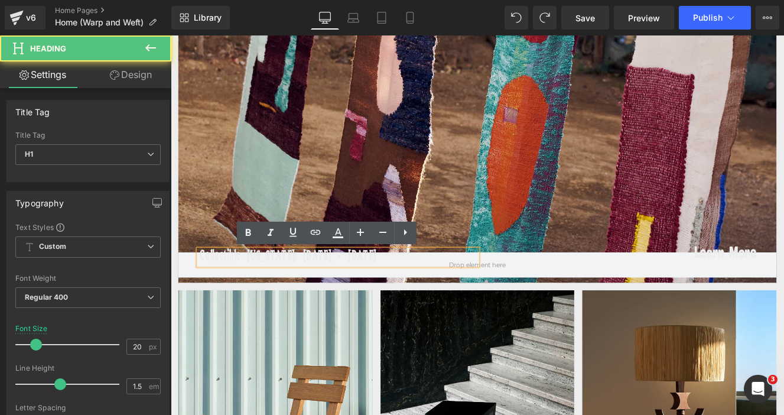
click at [257, 293] on h1 "Collectible [US_STATE]: [DATE] - [DATE]" at bounding box center [365, 294] width 325 height 18
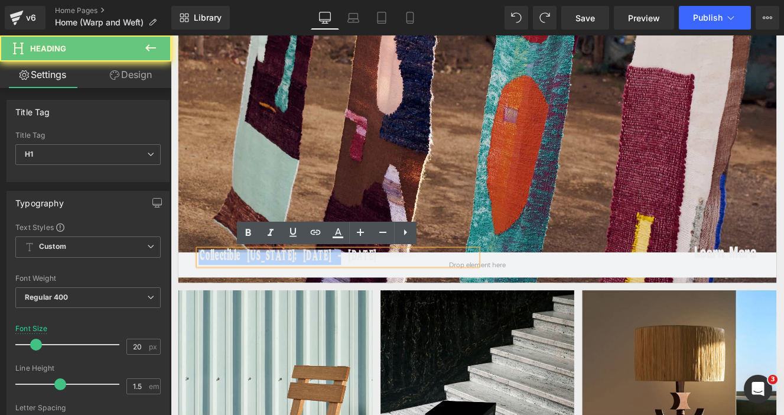
click at [257, 293] on h1 "Collectible [US_STATE]: [DATE] - [DATE]" at bounding box center [365, 294] width 325 height 18
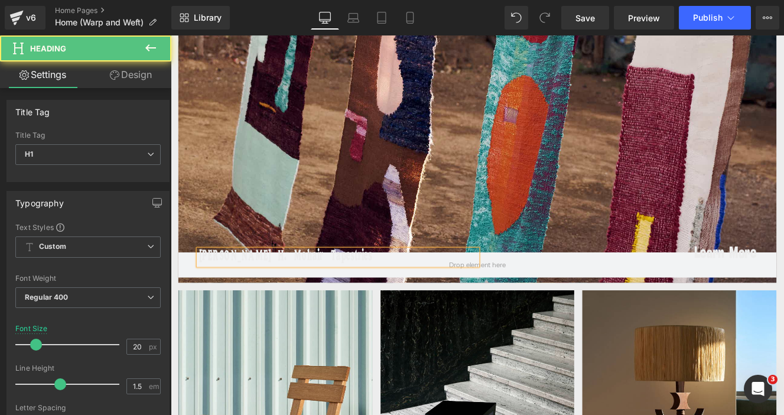
click at [205, 293] on h1 "Frances v. H. Mohair Tapestries" at bounding box center [365, 294] width 325 height 18
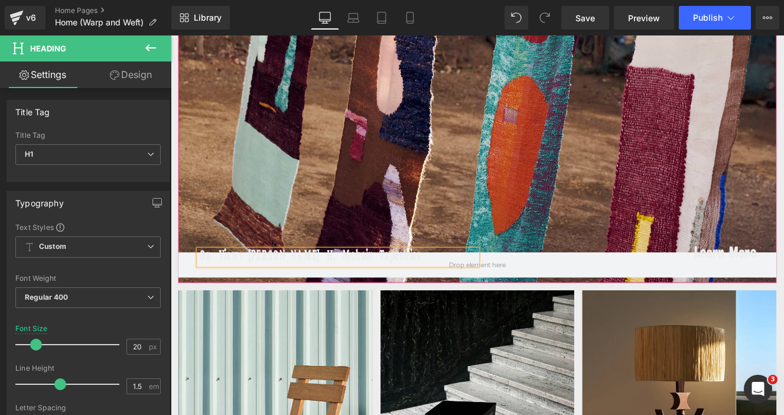
click at [752, 228] on div at bounding box center [528, 125] width 697 height 398
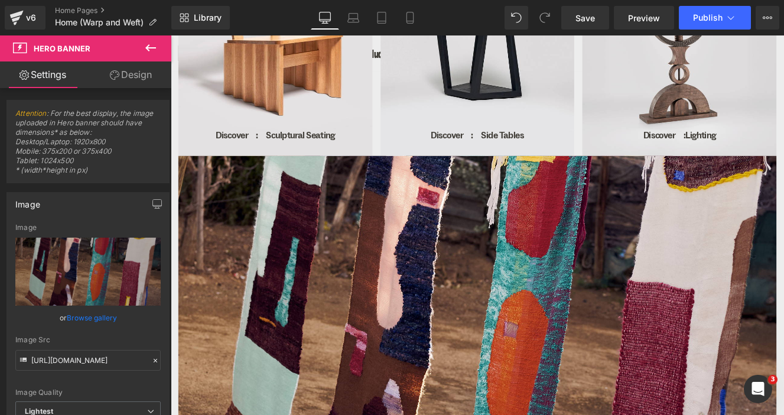
scroll to position [903, 0]
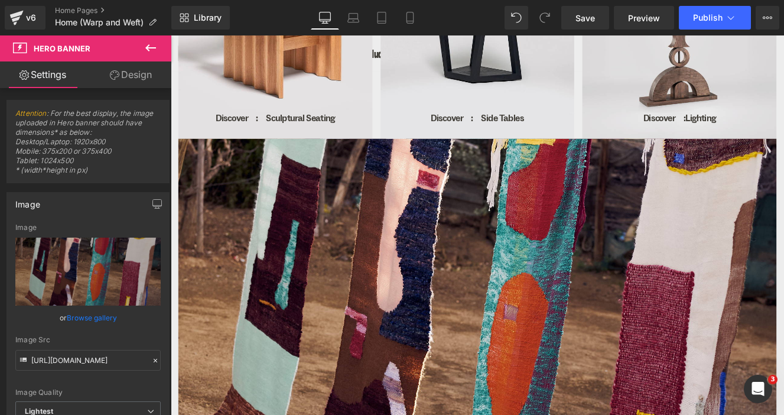
click at [464, 310] on div at bounding box center [528, 355] width 697 height 398
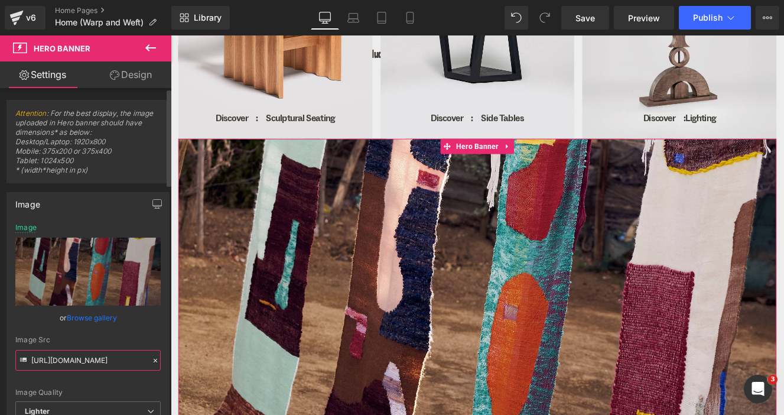
click at [77, 356] on input "[URL][DOMAIN_NAME]" at bounding box center [87, 360] width 145 height 21
paste input "9f2d245b-039e-4ed4-b3b0-690dad1f5b4e/-/format/auto/-/preview/3000x3000/-/qualit…"
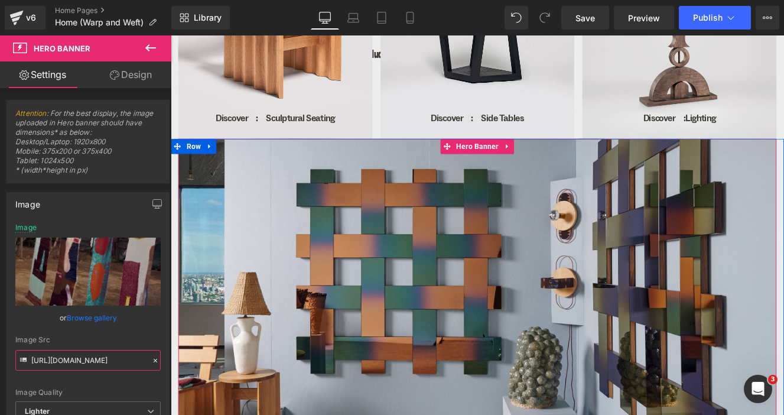
type input "https://ucarecdn.com/9f2d245b-039e-4ed4-b3b0-690dad1f5b4e/-/format/auto/-/previ…"
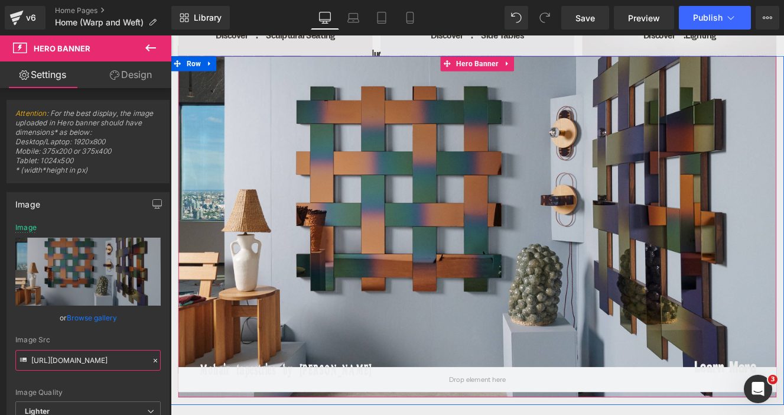
scroll to position [1052, 0]
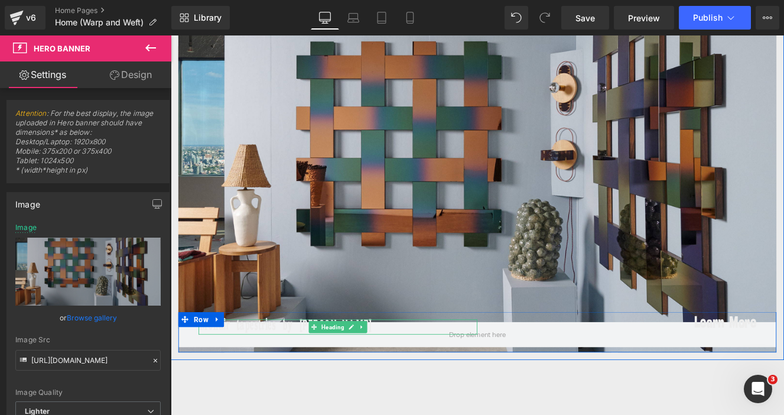
click at [285, 372] on h1 "Mohair tapestries by [PERSON_NAME]" at bounding box center [359, 375] width 313 height 18
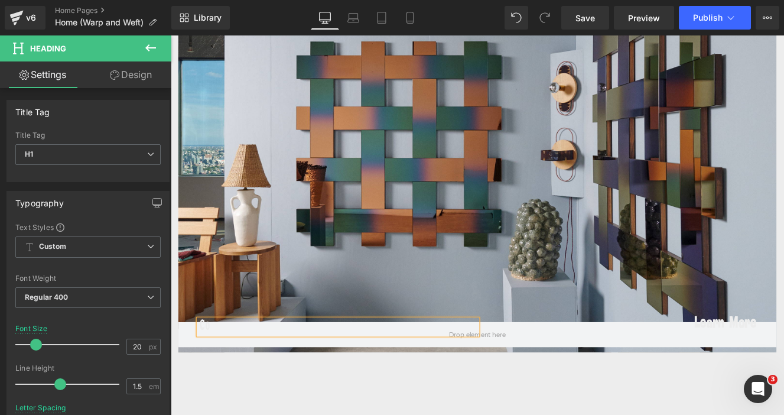
click at [288, 377] on h1 "Co" at bounding box center [359, 375] width 313 height 18
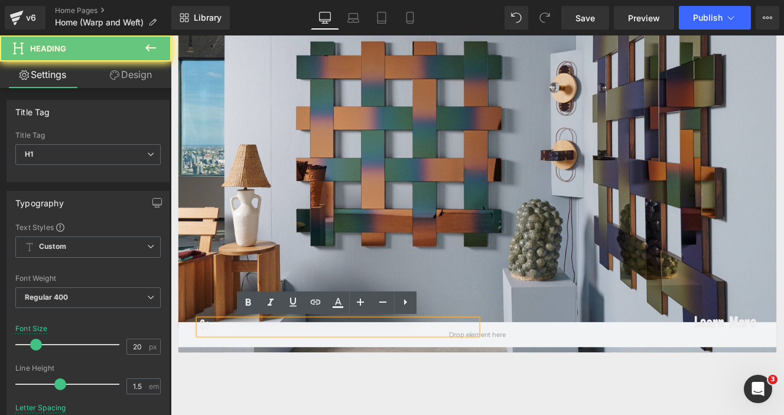
click at [288, 377] on h1 "Co" at bounding box center [359, 375] width 313 height 18
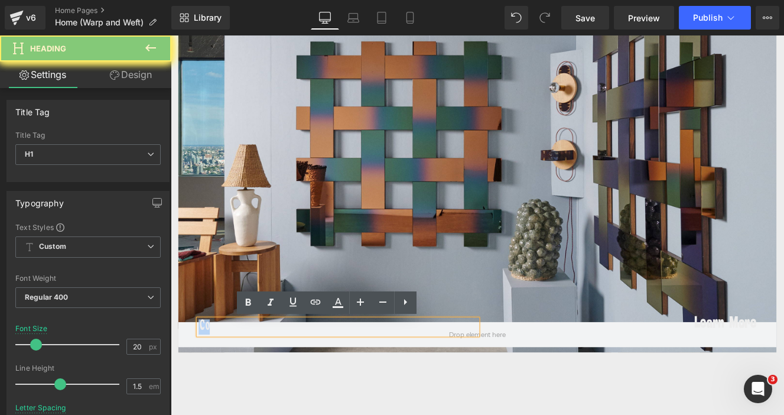
click at [288, 377] on h1 "Co" at bounding box center [359, 375] width 313 height 18
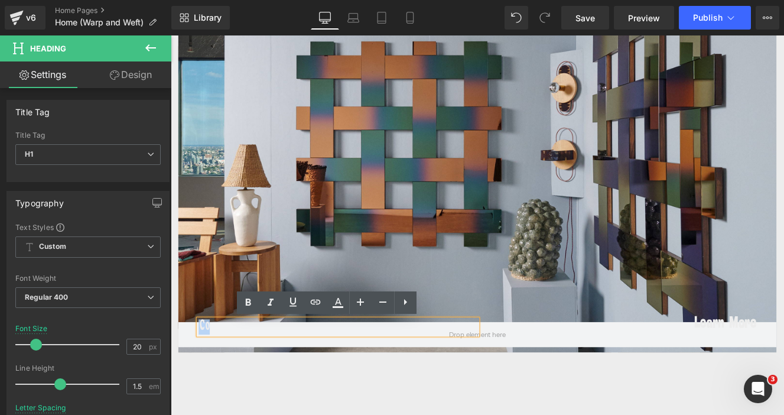
click at [288, 377] on h1 "Co" at bounding box center [359, 375] width 313 height 18
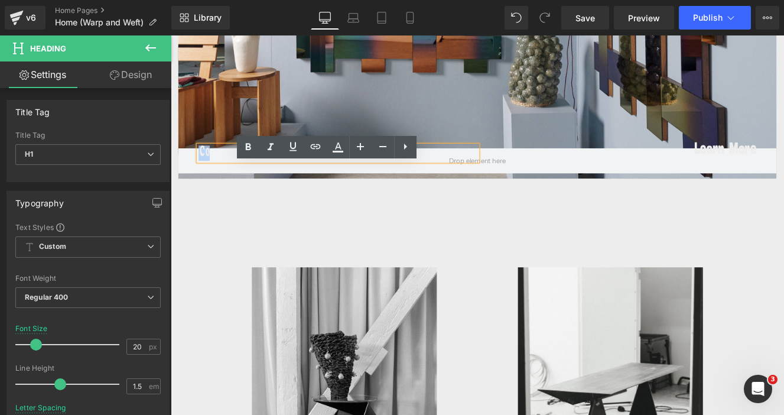
scroll to position [1233, 0]
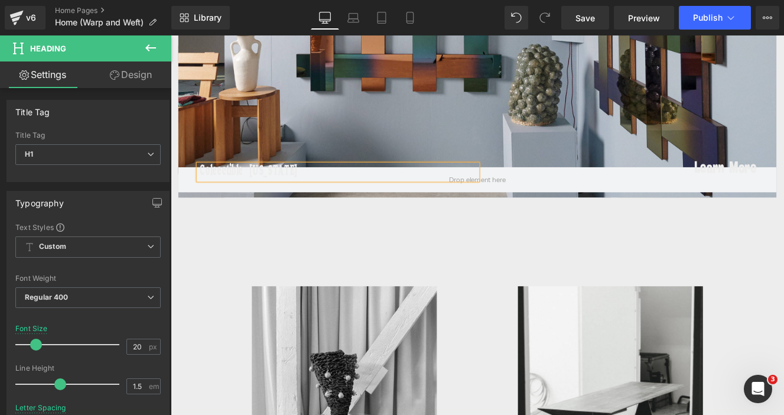
click at [219, 192] on link at bounding box center [221, 186] width 12 height 14
click at [255, 192] on link at bounding box center [251, 186] width 12 height 14
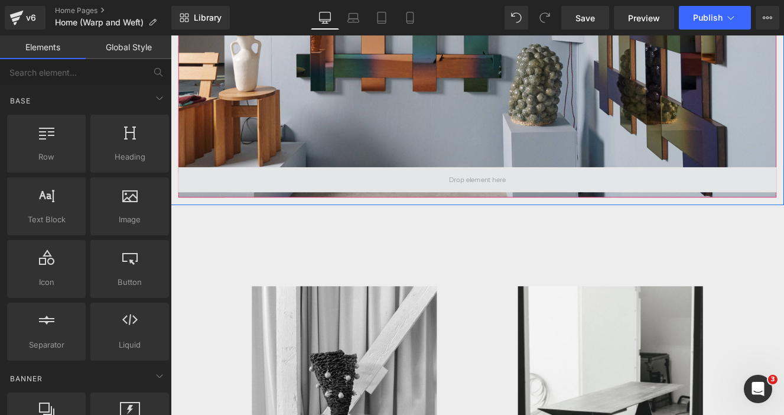
click at [231, 194] on span at bounding box center [528, 204] width 697 height 30
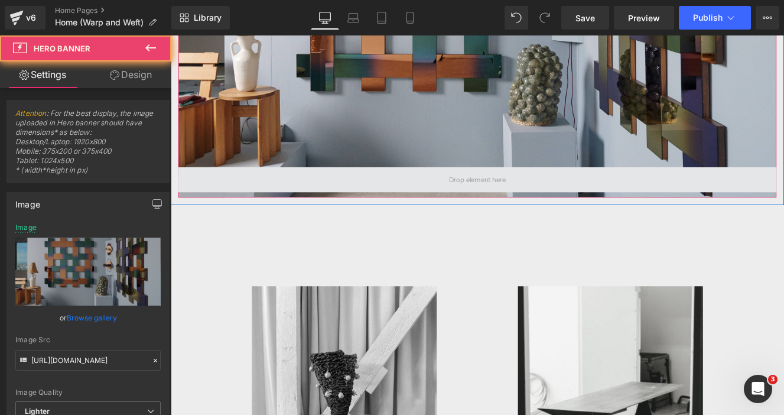
click at [231, 194] on span at bounding box center [528, 204] width 697 height 30
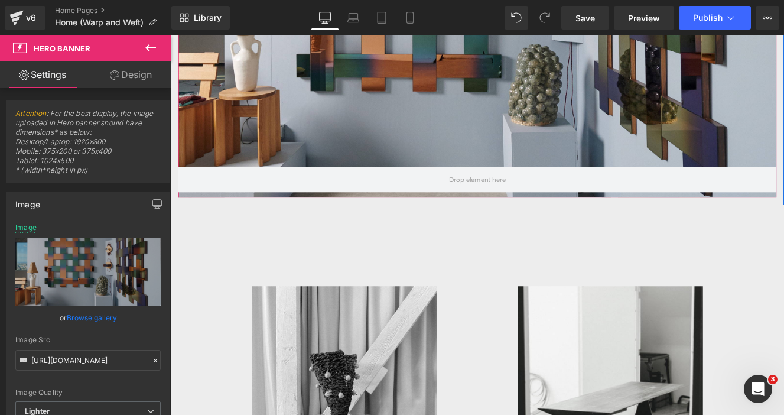
click at [323, 187] on div at bounding box center [528, 25] width 697 height 398
click at [421, 135] on div at bounding box center [528, 25] width 697 height 398
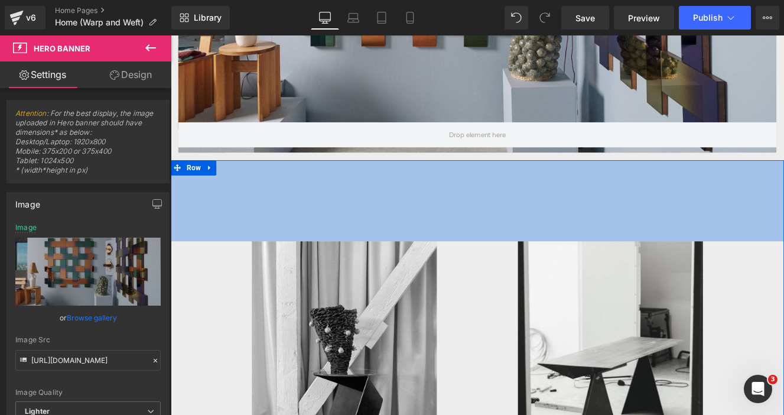
scroll to position [1292, 0]
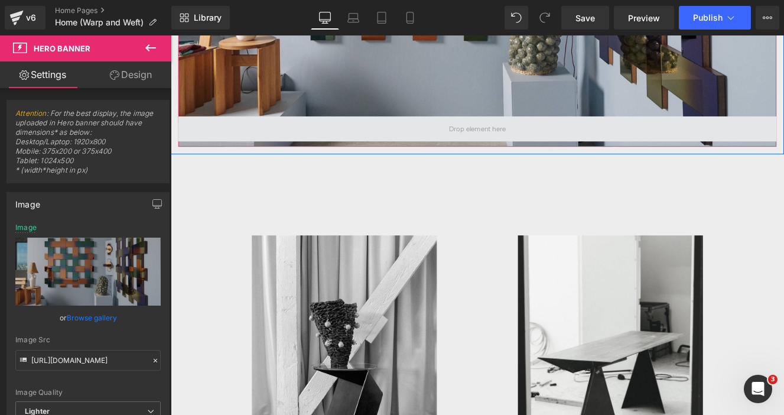
click at [259, 146] on span at bounding box center [528, 144] width 697 height 30
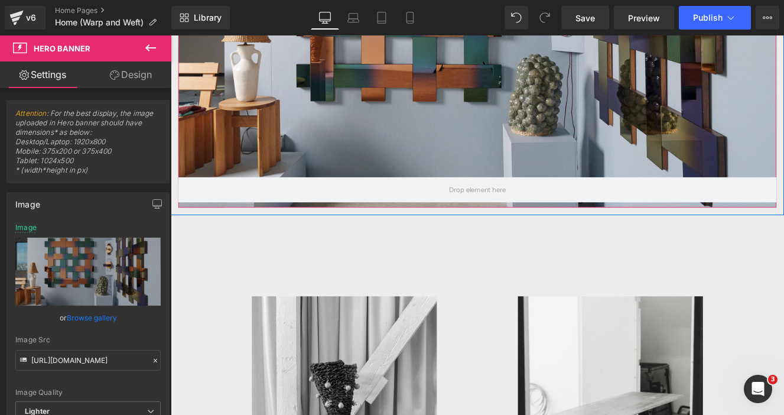
scroll to position [1219, 0]
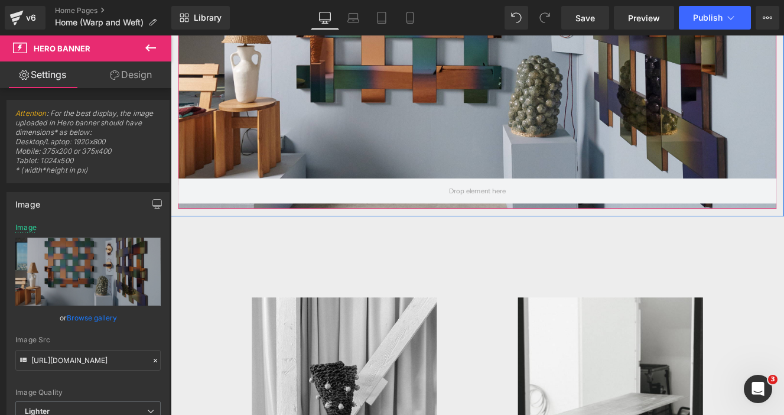
click at [742, 155] on div at bounding box center [528, 39] width 697 height 398
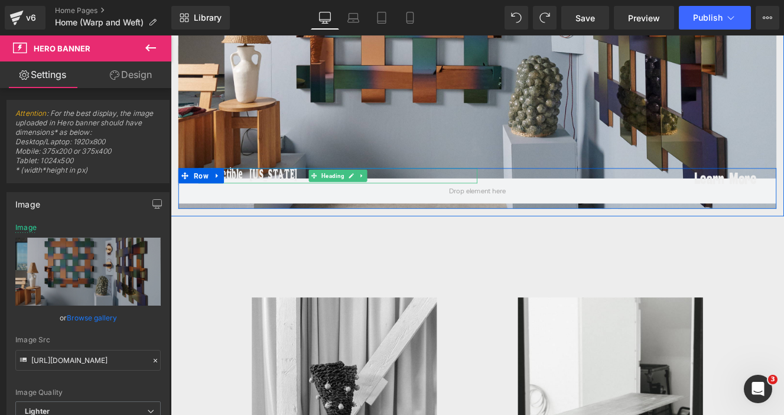
click at [274, 197] on h1 "Coleectible New York" at bounding box center [359, 199] width 313 height 18
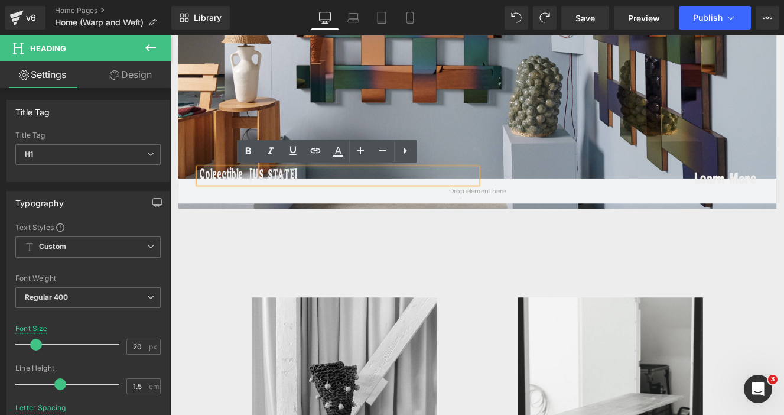
click at [225, 199] on link at bounding box center [221, 199] width 12 height 14
click at [232, 194] on link at bounding box center [238, 199] width 12 height 14
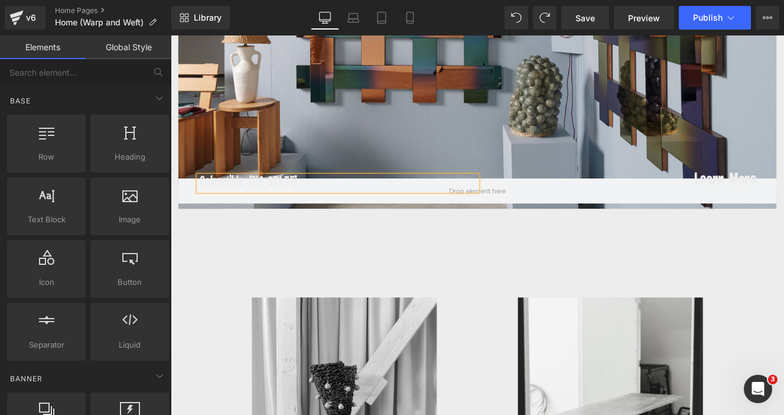
click at [363, 205] on h1 "Coleectible New York" at bounding box center [359, 208] width 313 height 18
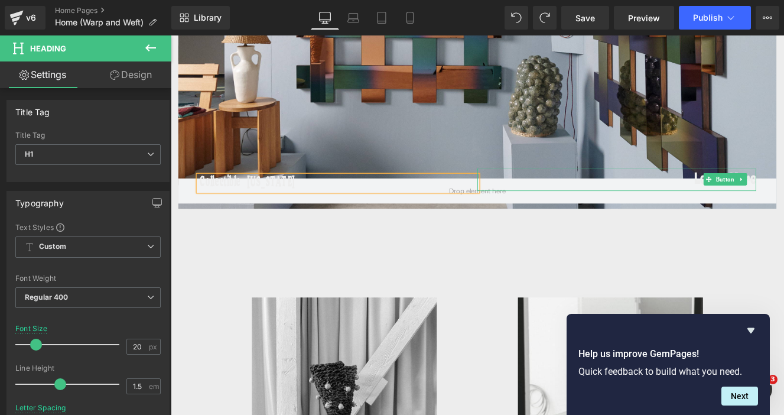
click at [768, 207] on div "Learn More" at bounding box center [690, 203] width 325 height 27
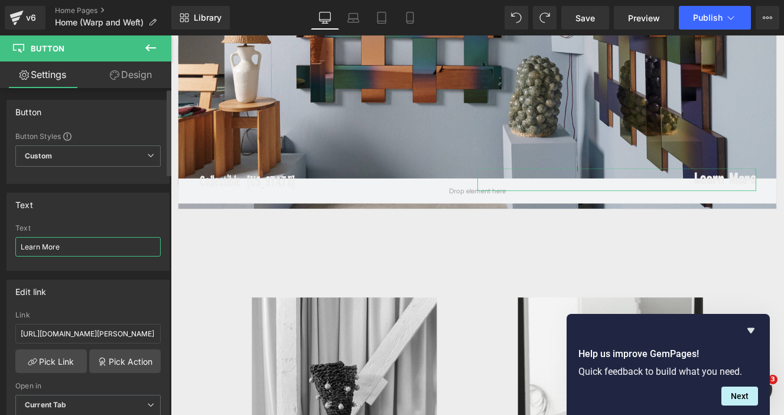
click at [60, 243] on input "Learn More" at bounding box center [87, 247] width 145 height 20
click at [43, 245] on input "View works" at bounding box center [87, 247] width 145 height 20
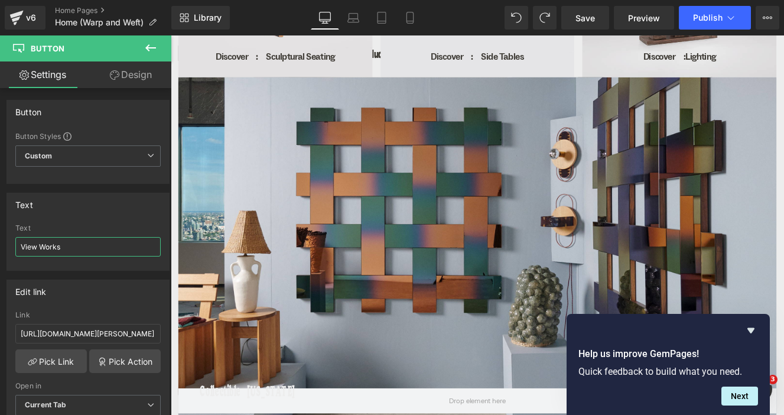
scroll to position [1137, 0]
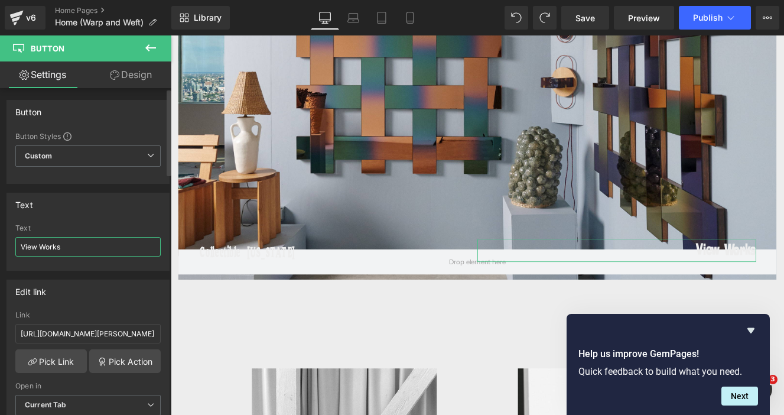
drag, startPoint x: 37, startPoint y: 246, endPoint x: 13, endPoint y: 246, distance: 24.2
click at [13, 246] on div "View Works Text View Works" at bounding box center [88, 247] width 162 height 46
type input "Available Works"
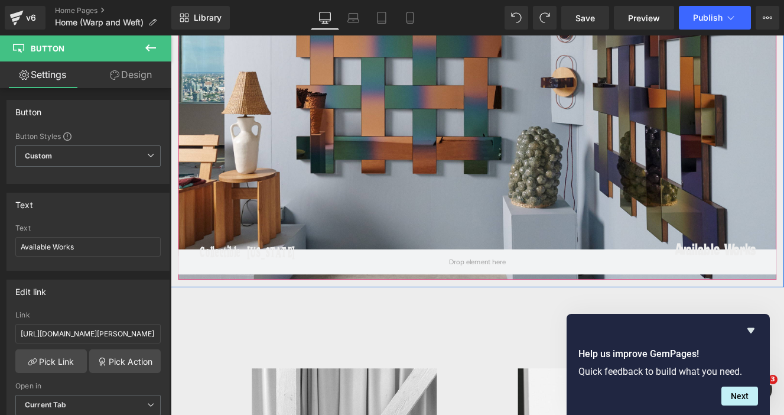
click at [406, 221] on div at bounding box center [528, 122] width 697 height 398
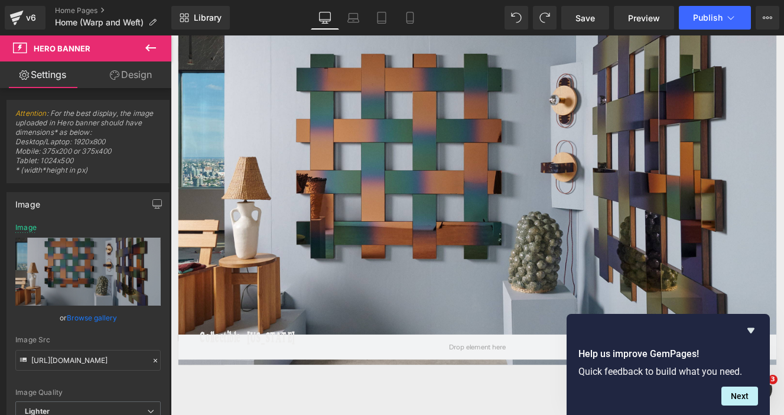
scroll to position [1039, 0]
